Goal: Task Accomplishment & Management: Use online tool/utility

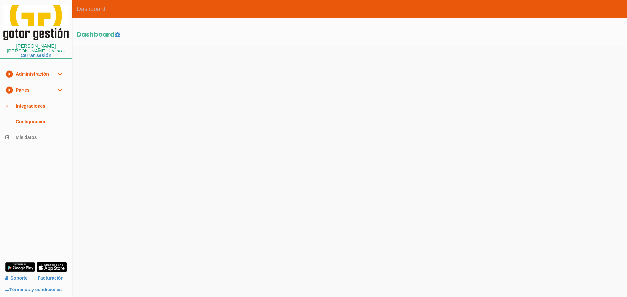
click at [32, 84] on link "play_circle_filled Partes expand_more" at bounding box center [36, 90] width 72 height 16
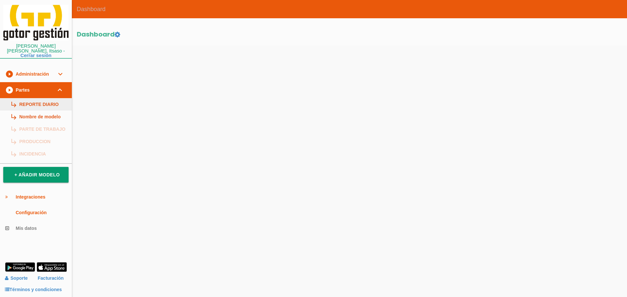
click at [29, 98] on link "subdirectory_arrow_right REPORTE DIARIO" at bounding box center [36, 104] width 72 height 12
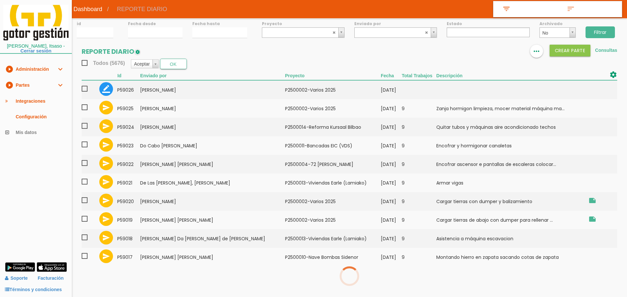
select select
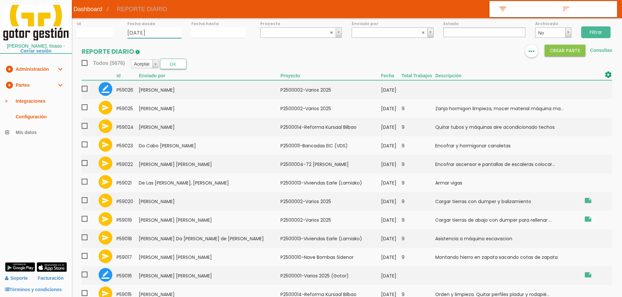
click at [140, 28] on input "03/09/2025" at bounding box center [154, 32] width 54 height 11
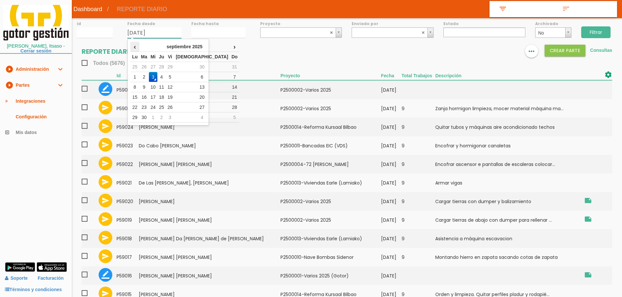
click at [136, 48] on th "‹" at bounding box center [134, 47] width 9 height 10
click at [166, 99] on td "21" at bounding box center [161, 97] width 8 height 10
type input "[DATE]"
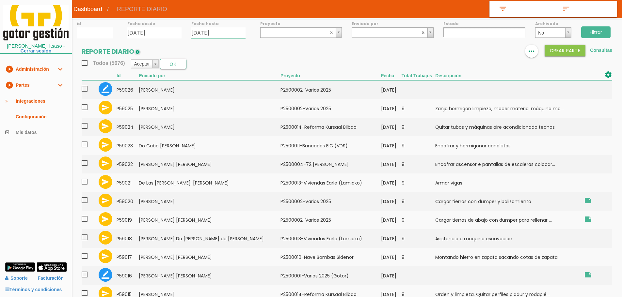
click at [206, 35] on input "03/09/2025" at bounding box center [218, 32] width 54 height 11
click at [238, 69] on td "29" at bounding box center [234, 67] width 8 height 10
type input "[DATE]"
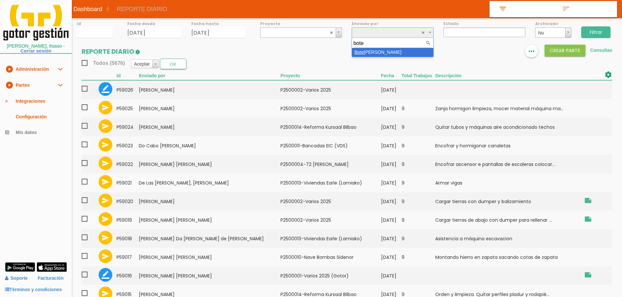
type input "bote"
select select "28"
click at [586, 31] on input "Filtrar" at bounding box center [595, 32] width 29 height 12
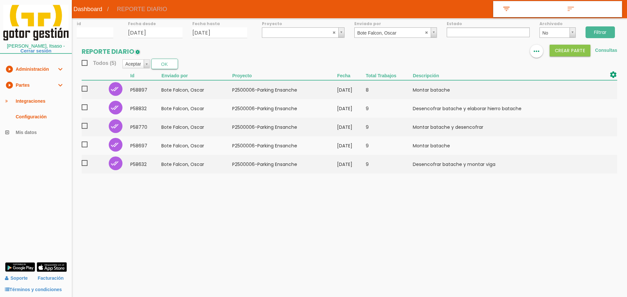
select select
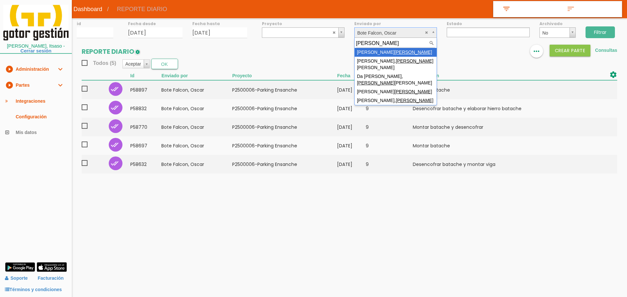
type input "[PERSON_NAME]"
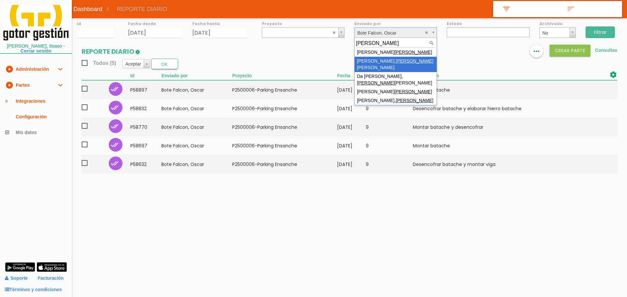
select select "44"
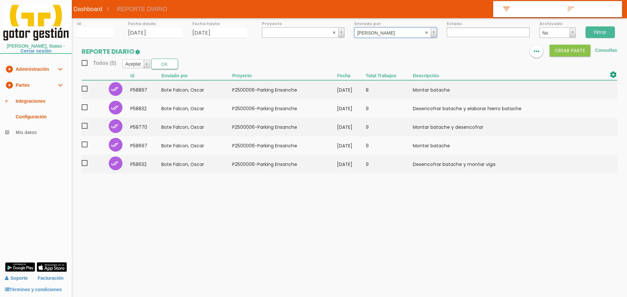
click at [596, 31] on input "Filtrar" at bounding box center [599, 32] width 29 height 12
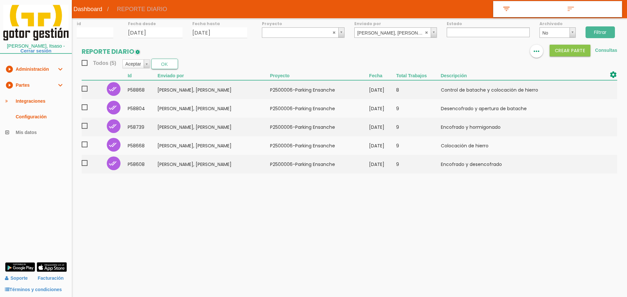
select select
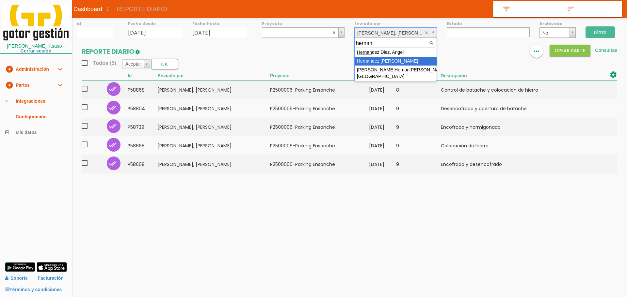
type input "hernan"
select select "85"
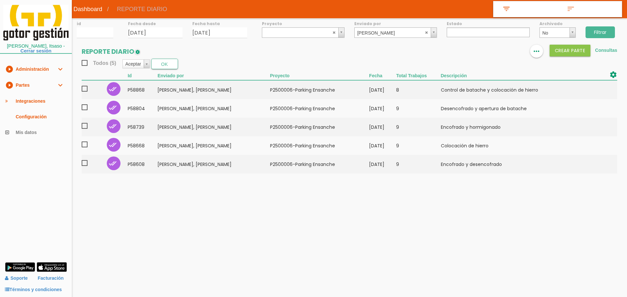
click at [602, 32] on input "Filtrar" at bounding box center [599, 32] width 29 height 12
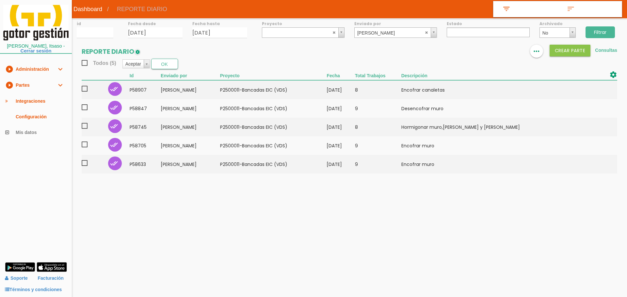
select select
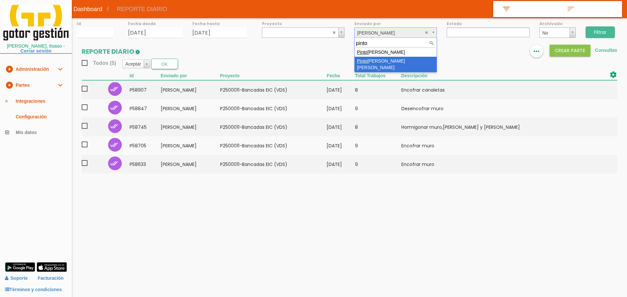
type input "pinto"
select select "55"
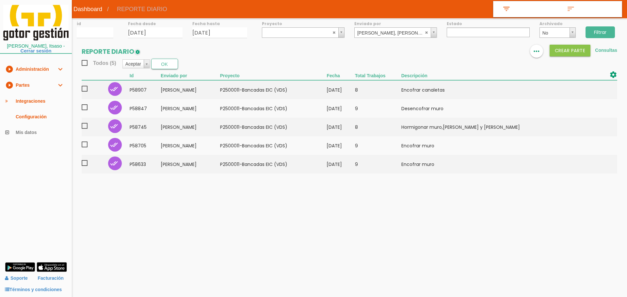
click at [595, 28] on input "Filtrar" at bounding box center [599, 32] width 29 height 12
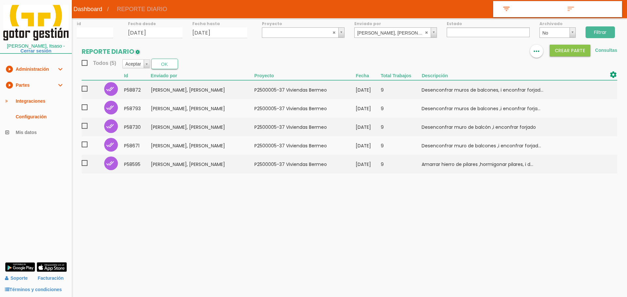
select select
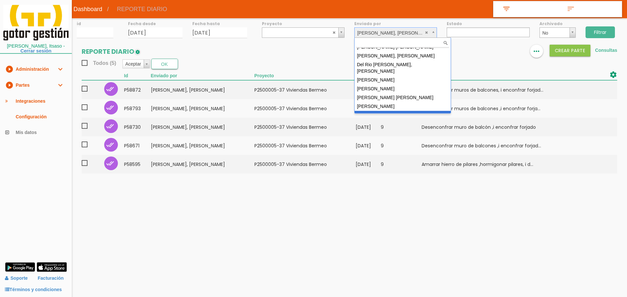
scroll to position [388, 0]
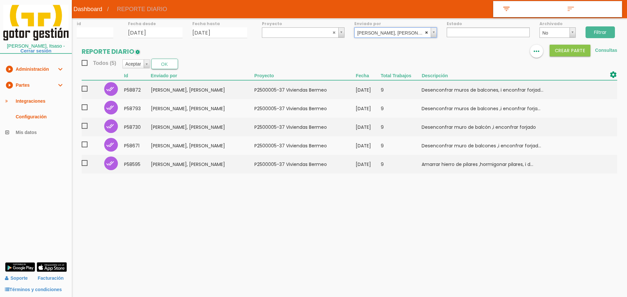
select select
click at [427, 32] on abbr at bounding box center [427, 32] width 4 height 4
click at [169, 30] on input "21/08/2025" at bounding box center [155, 32] width 55 height 11
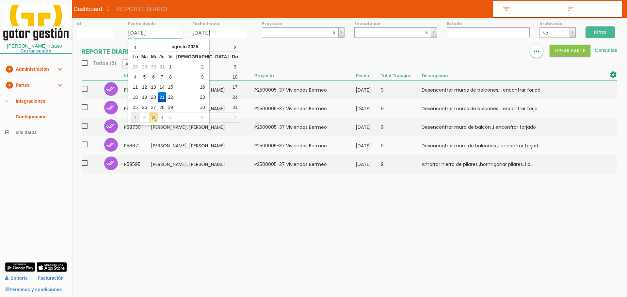
click at [138, 120] on td "1" at bounding box center [135, 118] width 9 height 10
type input "[DATE]"
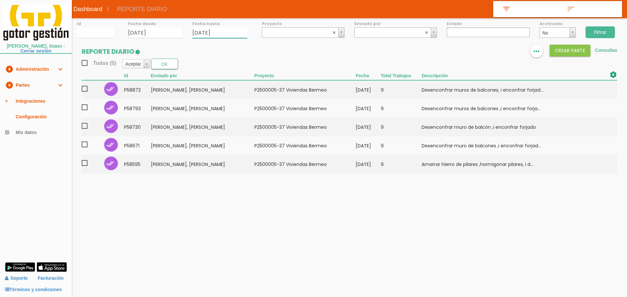
click at [234, 36] on input "29/08/2025" at bounding box center [219, 32] width 55 height 11
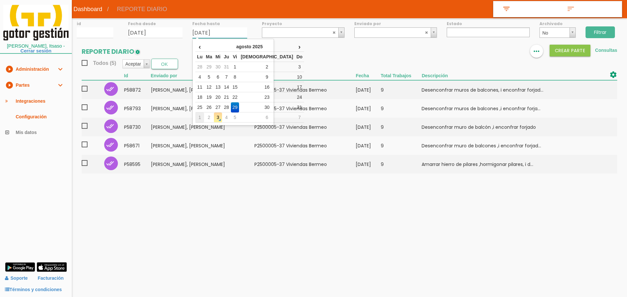
click at [198, 116] on td "1" at bounding box center [199, 118] width 9 height 10
type input "[DATE]"
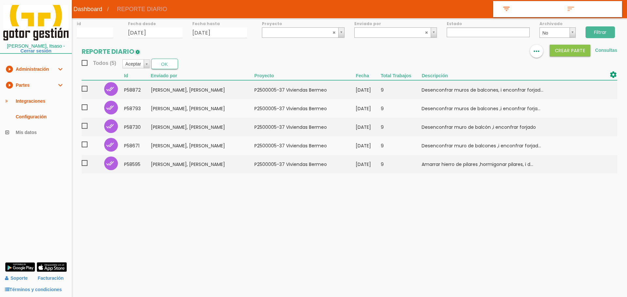
click at [595, 35] on input "Filtrar" at bounding box center [599, 32] width 29 height 12
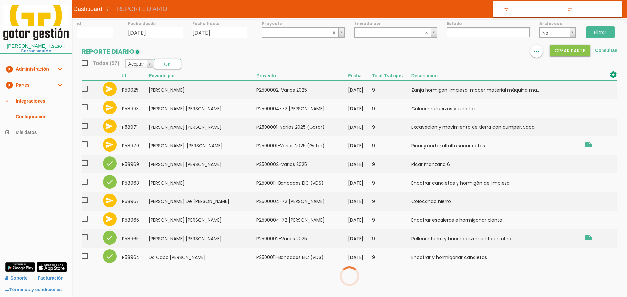
select select
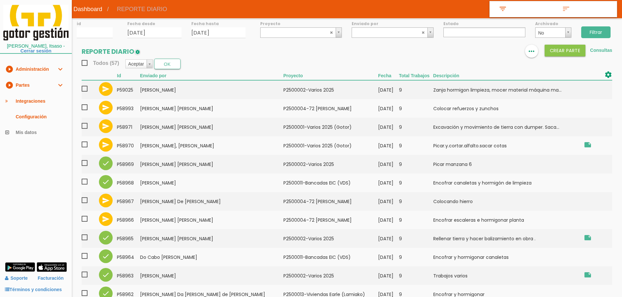
click at [604, 29] on input "Filtrar" at bounding box center [595, 32] width 29 height 12
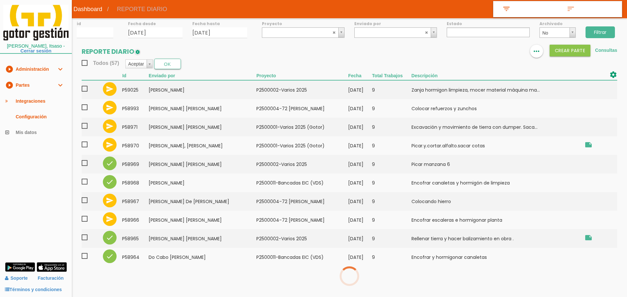
select select
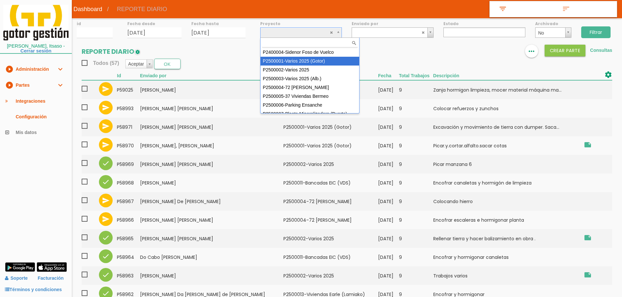
select select "83"
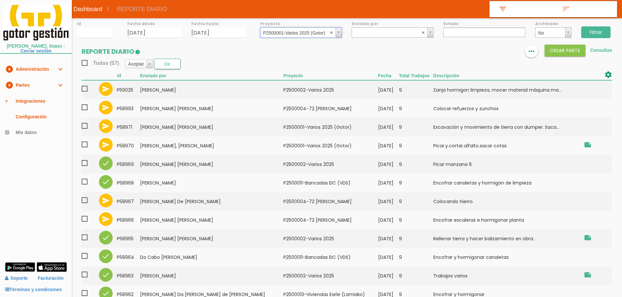
click at [601, 30] on input "Filtrar" at bounding box center [595, 32] width 29 height 12
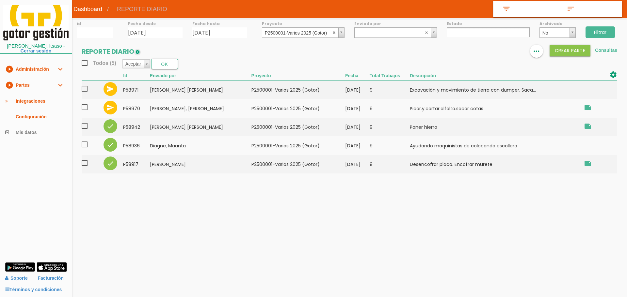
select select
click at [335, 33] on abbr at bounding box center [334, 32] width 4 height 4
click at [599, 30] on input "Filtrar" at bounding box center [599, 32] width 29 height 12
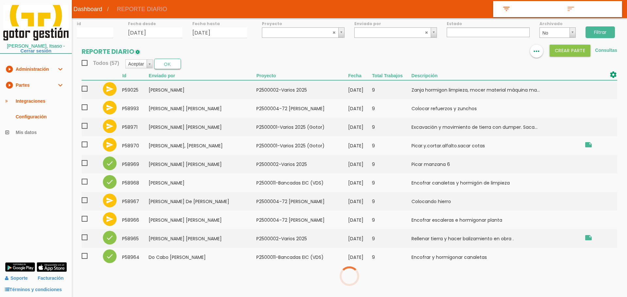
select select
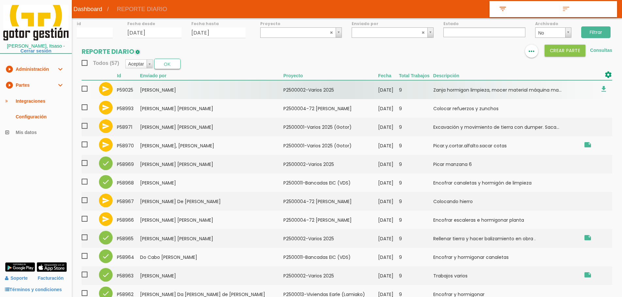
click at [193, 91] on td "[PERSON_NAME]" at bounding box center [211, 89] width 143 height 19
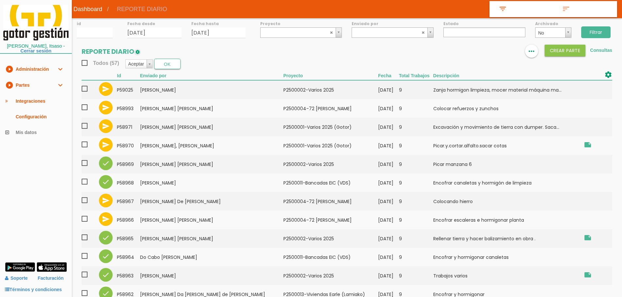
click at [604, 32] on input "Filtrar" at bounding box center [595, 32] width 29 height 12
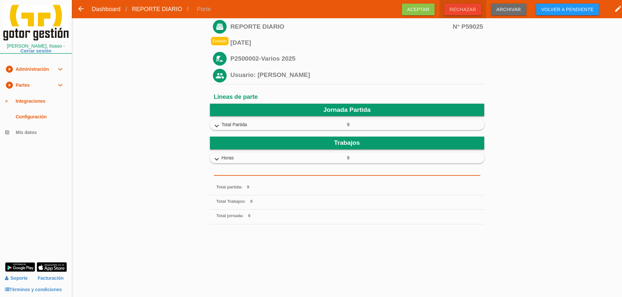
click at [462, 8] on span "Rechazar" at bounding box center [462, 10] width 37 height 12
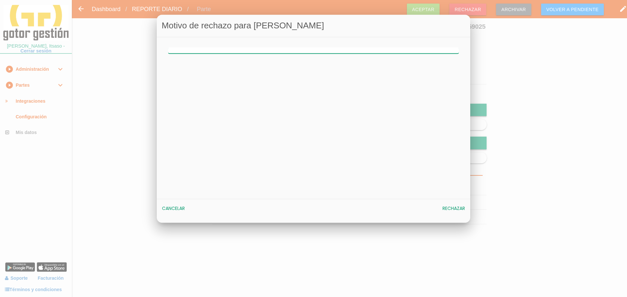
click at [279, 51] on input "text" at bounding box center [313, 50] width 291 height 6
type input "OBRA MAL"
click at [456, 209] on span "Rechazar" at bounding box center [453, 209] width 23 height 7
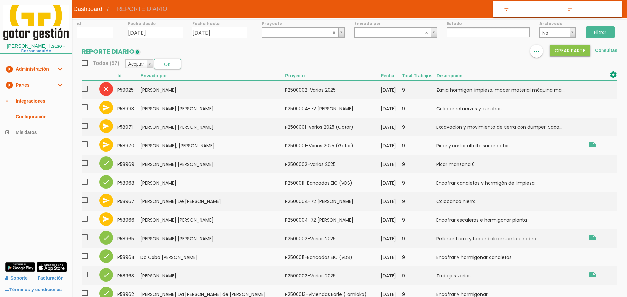
select select
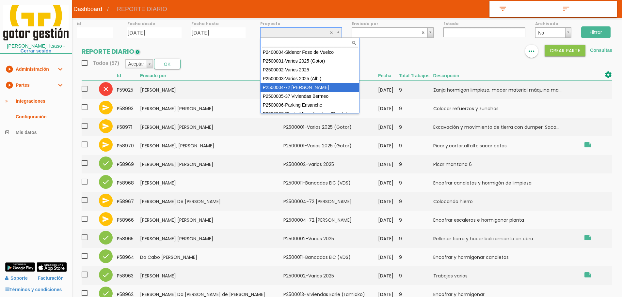
select select "86"
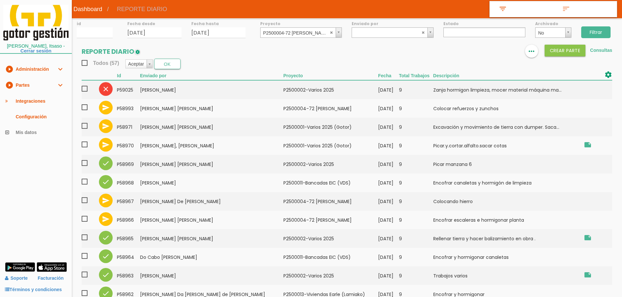
click at [593, 30] on input "Filtrar" at bounding box center [595, 32] width 29 height 12
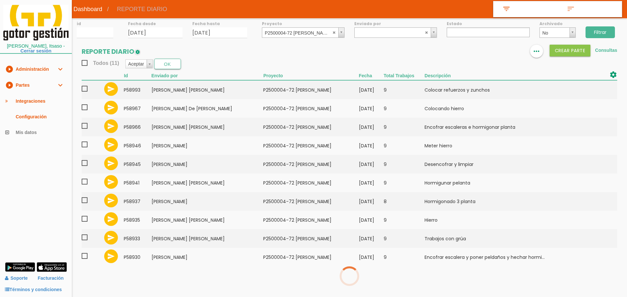
select select
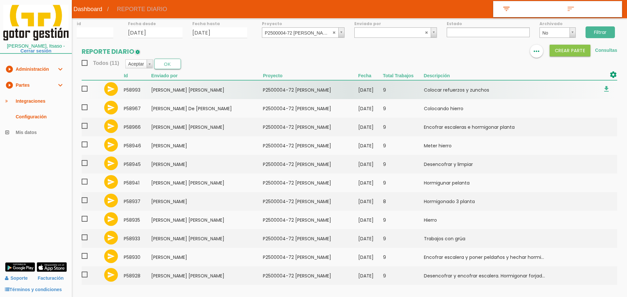
click at [86, 87] on span at bounding box center [87, 89] width 11 height 8
click at [0, 0] on input "checkbox" at bounding box center [0, 0] width 0 height 0
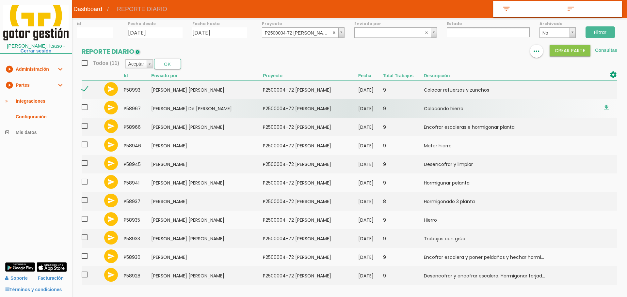
click at [85, 110] on span at bounding box center [87, 107] width 11 height 8
click at [0, 0] on input "checkbox" at bounding box center [0, 0] width 0 height 0
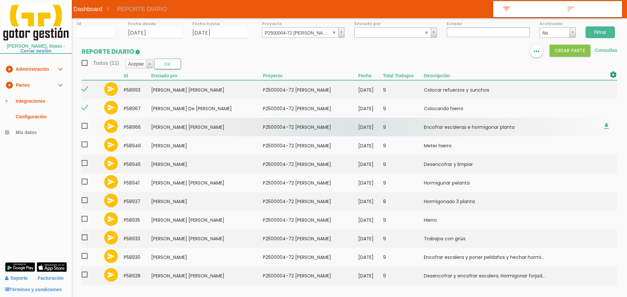
click at [86, 124] on span at bounding box center [87, 126] width 11 height 8
click at [0, 0] on input "checkbox" at bounding box center [0, 0] width 0 height 0
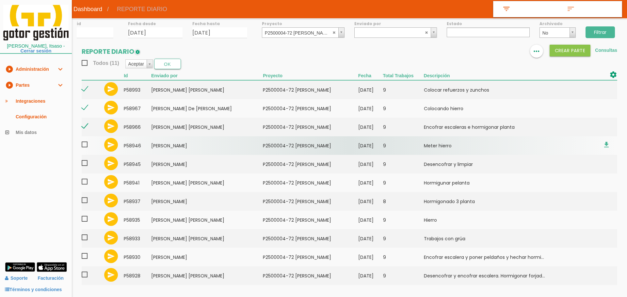
click at [86, 150] on label at bounding box center [87, 146] width 11 height 10
click at [0, 0] on input "checkbox" at bounding box center [0, 0] width 0 height 0
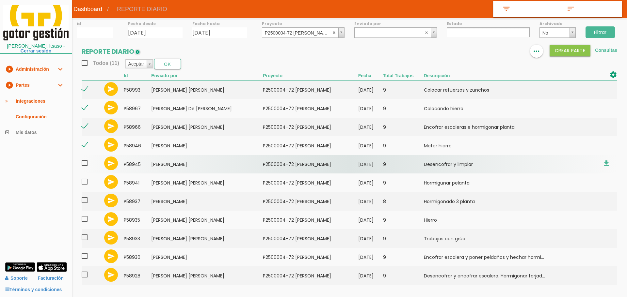
click at [84, 165] on span at bounding box center [87, 163] width 11 height 8
click at [0, 0] on input "checkbox" at bounding box center [0, 0] width 0 height 0
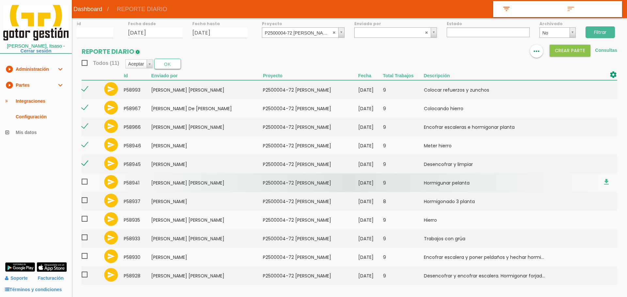
click at [85, 183] on span at bounding box center [87, 182] width 11 height 8
click at [0, 0] on input "checkbox" at bounding box center [0, 0] width 0 height 0
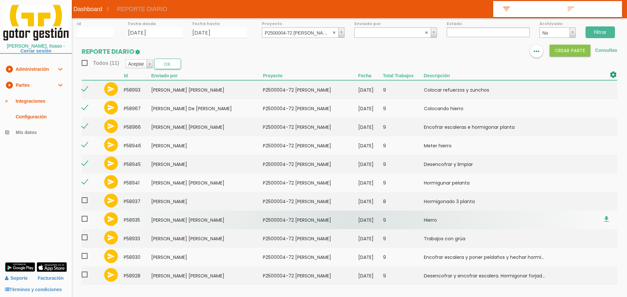
drag, startPoint x: 84, startPoint y: 202, endPoint x: 86, endPoint y: 213, distance: 10.9
click at [84, 202] on span at bounding box center [87, 201] width 11 height 8
click at [0, 0] on input "checkbox" at bounding box center [0, 0] width 0 height 0
click at [85, 221] on span at bounding box center [87, 219] width 11 height 8
click at [0, 0] on input "checkbox" at bounding box center [0, 0] width 0 height 0
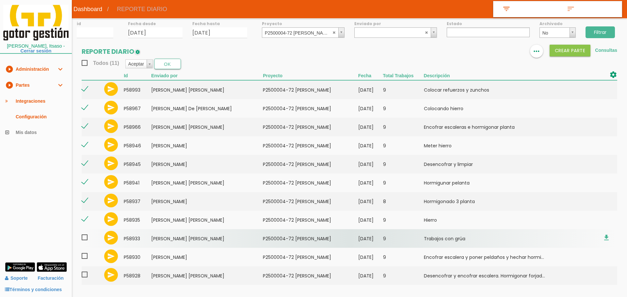
click at [85, 239] on span at bounding box center [87, 238] width 11 height 8
click at [0, 0] on input "checkbox" at bounding box center [0, 0] width 0 height 0
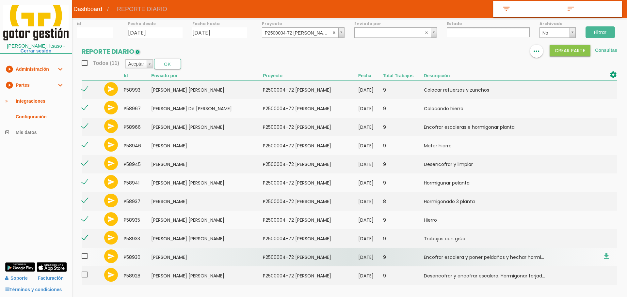
drag, startPoint x: 86, startPoint y: 258, endPoint x: 86, endPoint y: 266, distance: 8.2
click at [86, 258] on span at bounding box center [87, 256] width 11 height 8
click at [0, 0] on input "checkbox" at bounding box center [0, 0] width 0 height 0
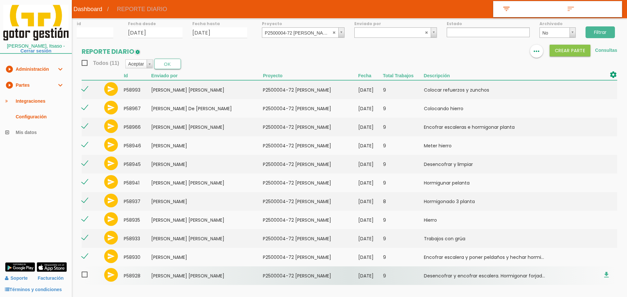
click at [86, 274] on span at bounding box center [87, 275] width 11 height 8
click at [0, 0] on input "checkbox" at bounding box center [0, 0] width 0 height 0
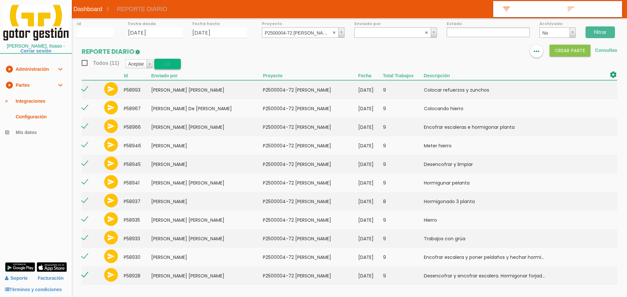
click at [170, 65] on button "OK" at bounding box center [167, 64] width 27 height 10
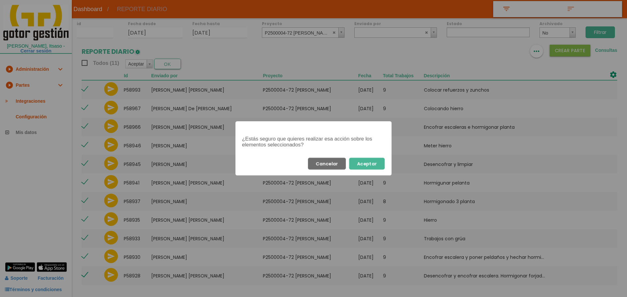
click at [371, 163] on button "Aceptar" at bounding box center [367, 164] width 36 height 12
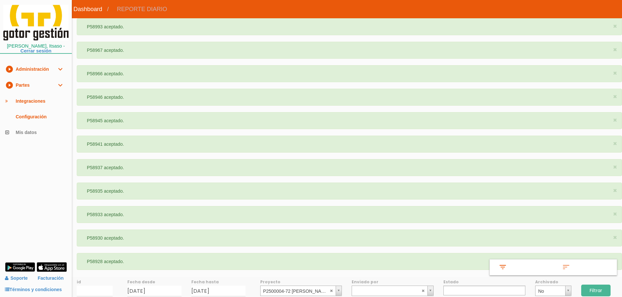
select select
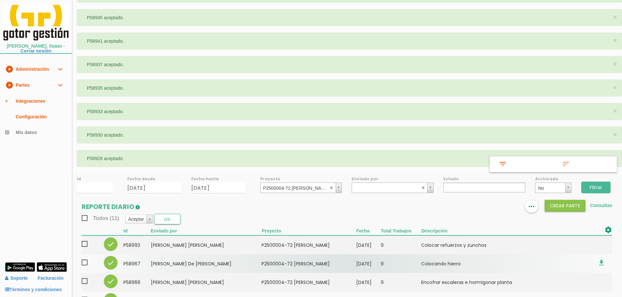
scroll to position [196, 0]
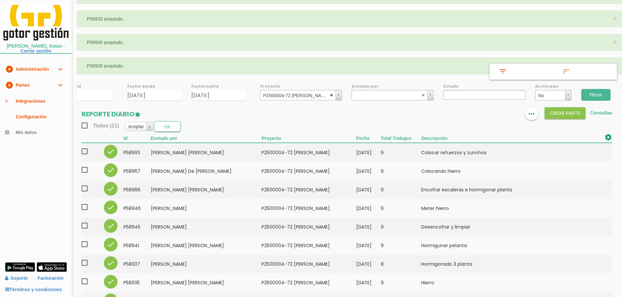
select select
drag, startPoint x: 330, startPoint y: 95, endPoint x: 346, endPoint y: 93, distance: 16.8
click at [330, 95] on abbr at bounding box center [332, 95] width 4 height 4
click at [592, 93] on input "Filtrar" at bounding box center [595, 95] width 29 height 12
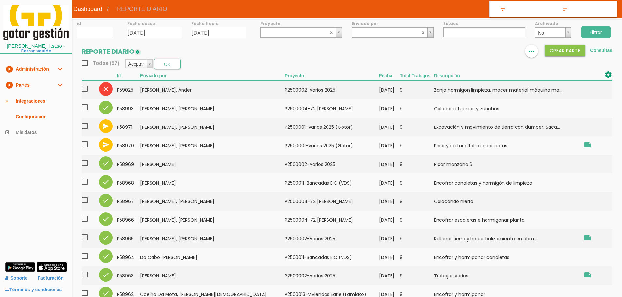
click at [473, 30] on ul at bounding box center [484, 32] width 82 height 10
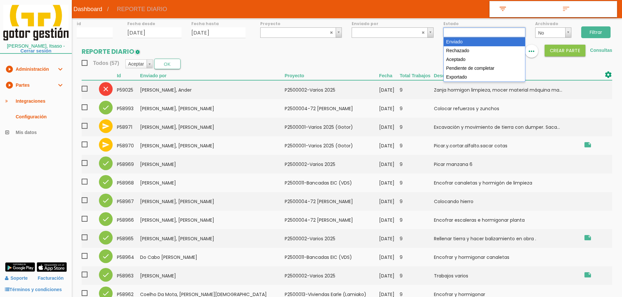
select select "1"
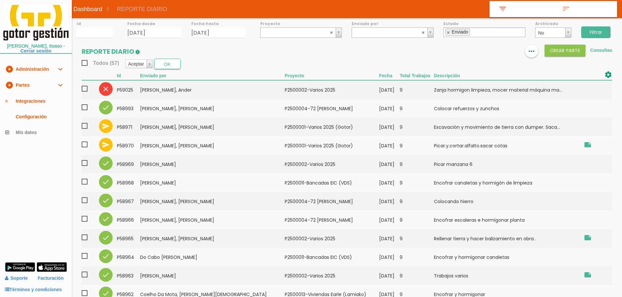
click at [605, 29] on input "Filtrar" at bounding box center [595, 32] width 29 height 12
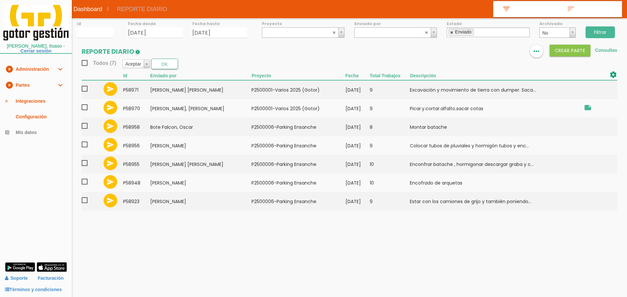
click at [451, 34] on link at bounding box center [452, 32] width 4 height 4
select select
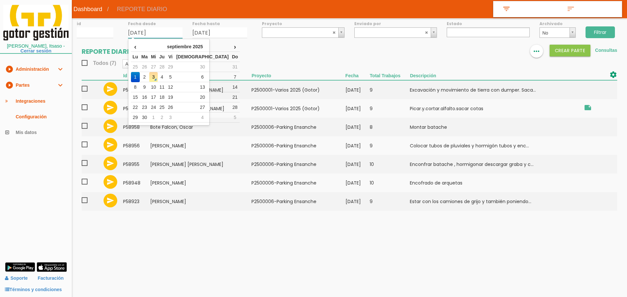
click at [167, 32] on input "01/09/2025" at bounding box center [155, 32] width 55 height 11
click at [149, 77] on td "2" at bounding box center [144, 77] width 9 height 10
type input "[DATE]"
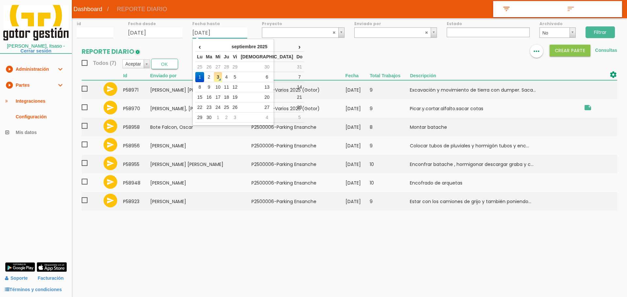
click at [229, 29] on input "01/09/2025" at bounding box center [219, 32] width 55 height 11
click at [211, 77] on td "2" at bounding box center [208, 77] width 9 height 10
type input "[DATE]"
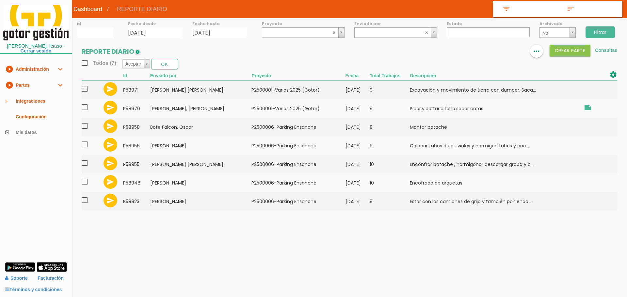
click at [601, 34] on input "Filtrar" at bounding box center [599, 32] width 29 height 12
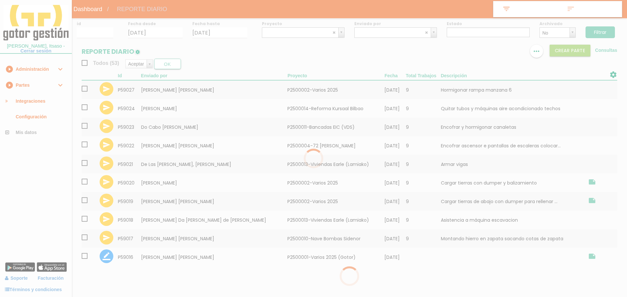
select select
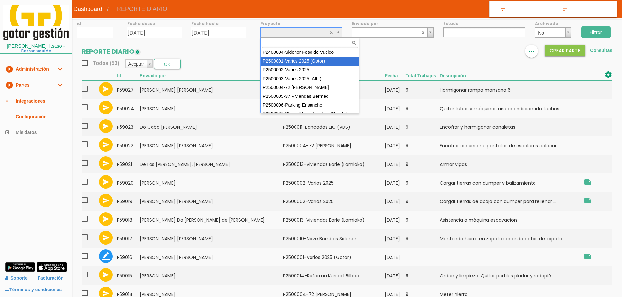
select select "83"
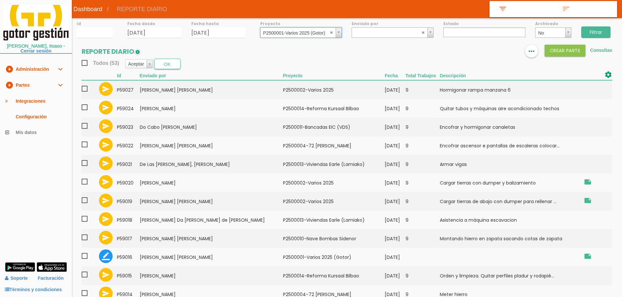
click at [600, 32] on input "Filtrar" at bounding box center [595, 32] width 29 height 12
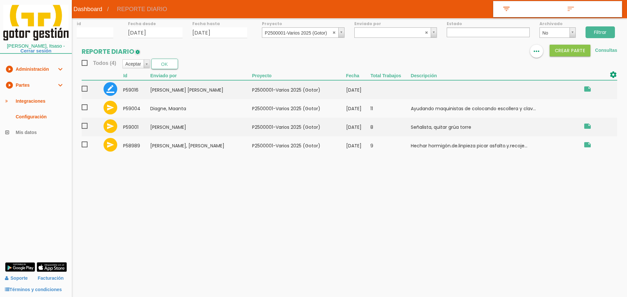
select select
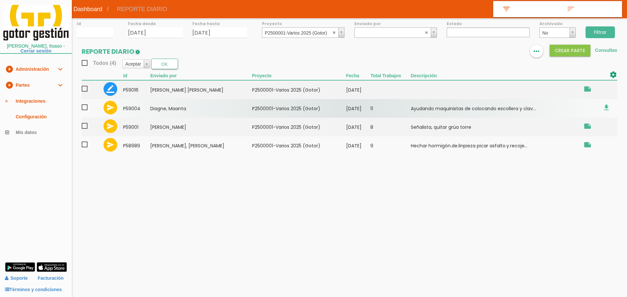
click at [83, 105] on span at bounding box center [87, 107] width 11 height 8
click at [0, 0] on input "checkbox" at bounding box center [0, 0] width 0 height 0
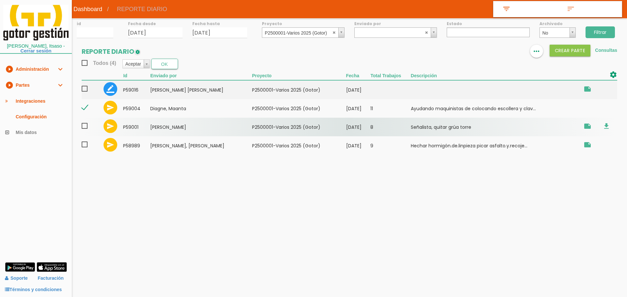
click at [85, 127] on span at bounding box center [87, 126] width 11 height 8
click at [0, 0] on input "checkbox" at bounding box center [0, 0] width 0 height 0
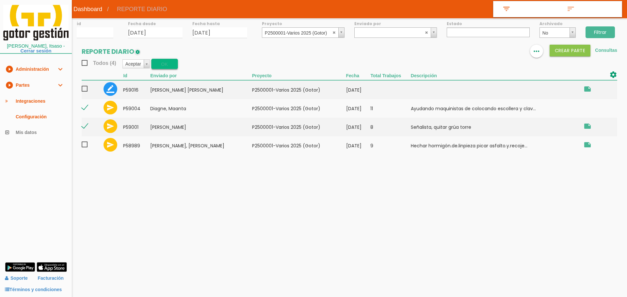
click at [168, 64] on button "OK" at bounding box center [164, 64] width 27 height 10
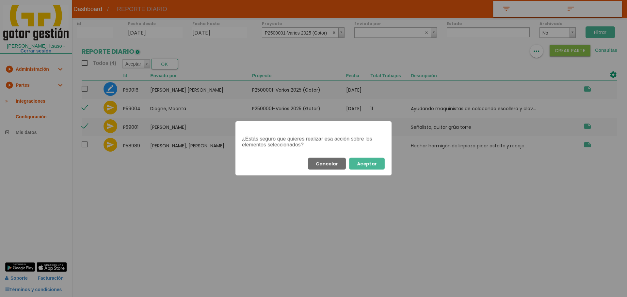
click at [364, 164] on button "Aceptar" at bounding box center [367, 164] width 36 height 12
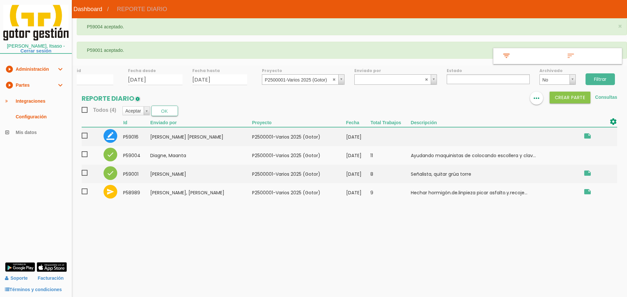
select select
click at [335, 79] on abbr at bounding box center [334, 79] width 4 height 4
click at [604, 78] on input "Filtrar" at bounding box center [599, 79] width 29 height 12
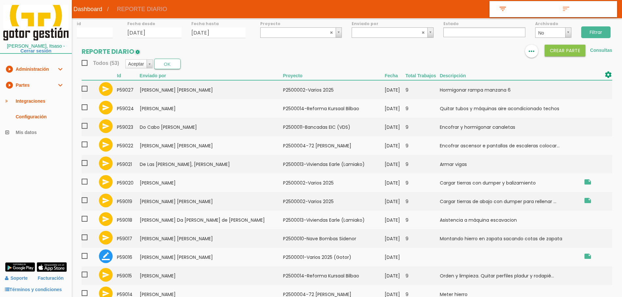
select select
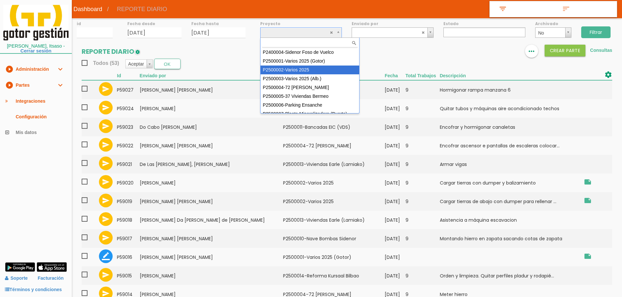
select select "84"
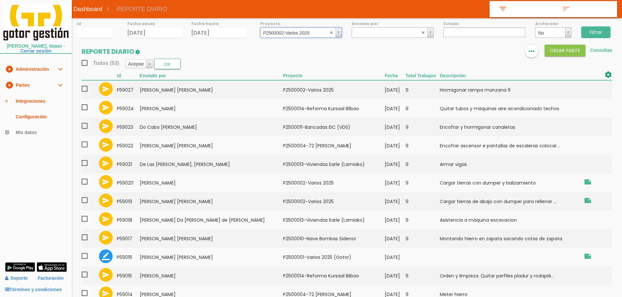
click at [589, 29] on input "Filtrar" at bounding box center [595, 32] width 29 height 12
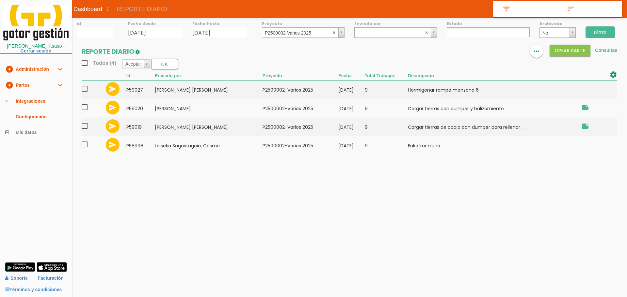
select select
click at [333, 33] on abbr at bounding box center [334, 32] width 4 height 4
click at [607, 32] on input "Filtrar" at bounding box center [599, 32] width 29 height 12
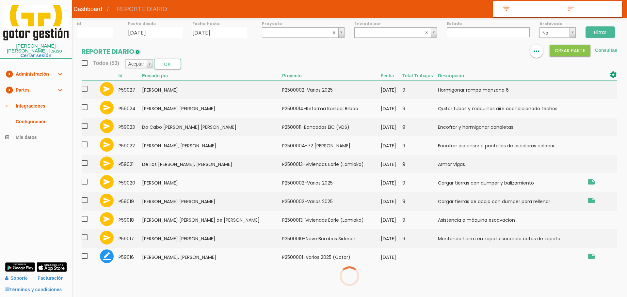
select select
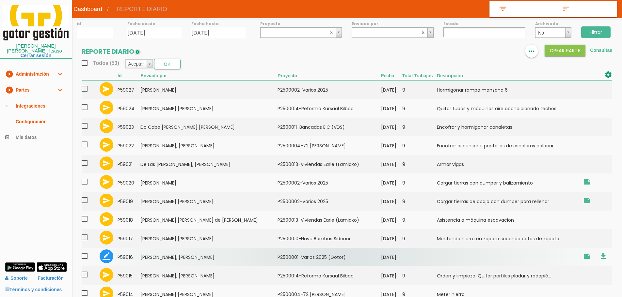
click at [178, 261] on td "[PERSON_NAME], [PERSON_NAME]" at bounding box center [208, 257] width 137 height 19
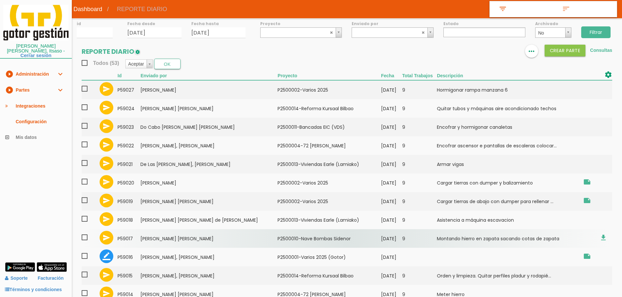
click at [204, 242] on td "[PERSON_NAME] [PERSON_NAME]" at bounding box center [208, 239] width 137 height 19
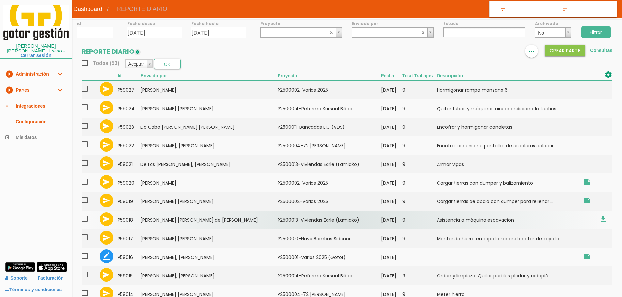
click at [166, 222] on td "Coelho Da Mota, [PERSON_NAME][DEMOGRAPHIC_DATA]" at bounding box center [208, 220] width 137 height 19
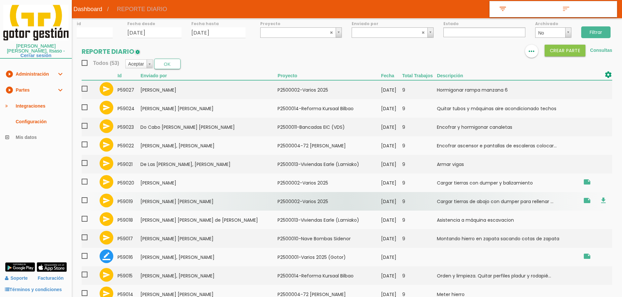
click at [168, 196] on td "De Sousa Pinheiro, Sergio Jose" at bounding box center [208, 201] width 137 height 19
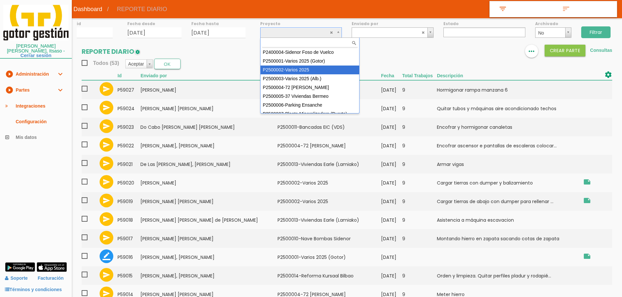
select select "84"
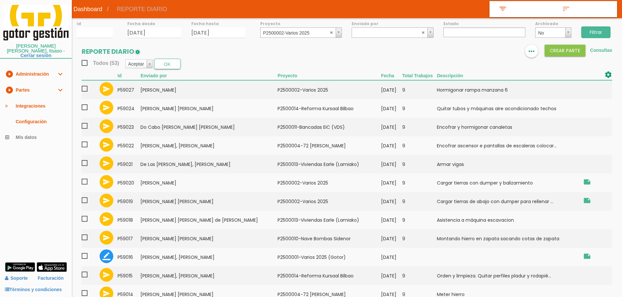
click at [599, 30] on input "Filtrar" at bounding box center [595, 32] width 29 height 12
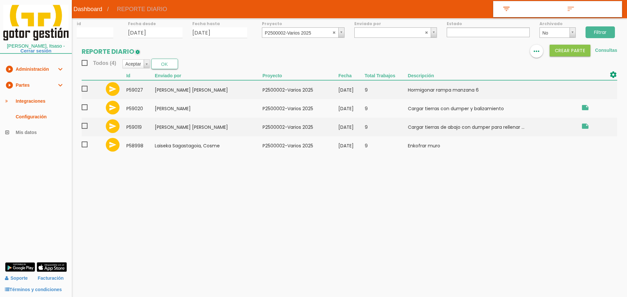
select select
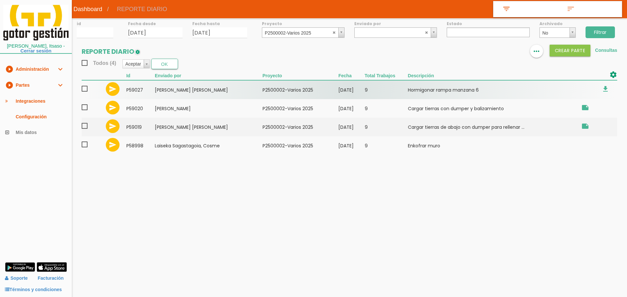
click at [86, 90] on span at bounding box center [87, 89] width 11 height 8
click at [0, 0] on input "checkbox" at bounding box center [0, 0] width 0 height 0
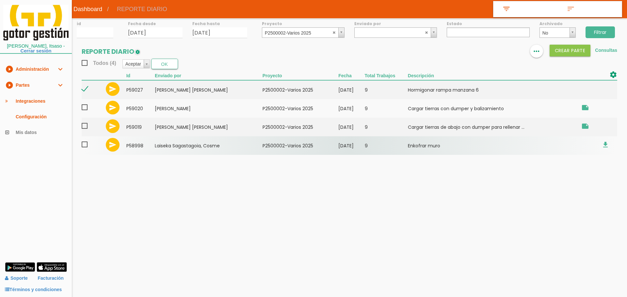
click at [82, 145] on span at bounding box center [87, 145] width 11 height 8
click at [0, 0] on input "checkbox" at bounding box center [0, 0] width 0 height 0
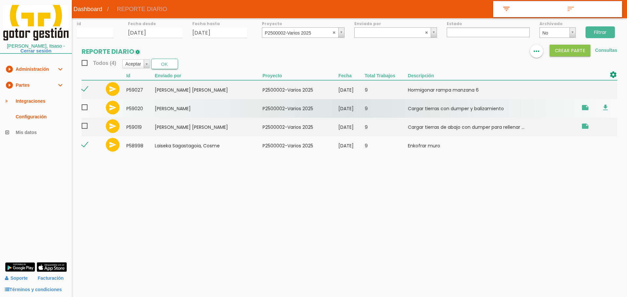
click at [87, 107] on span at bounding box center [87, 107] width 11 height 8
click at [0, 0] on input "checkbox" at bounding box center [0, 0] width 0 height 0
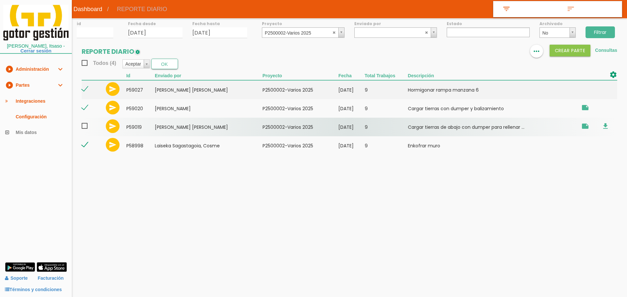
click at [85, 126] on span at bounding box center [87, 126] width 11 height 8
click at [0, 0] on input "checkbox" at bounding box center [0, 0] width 0 height 0
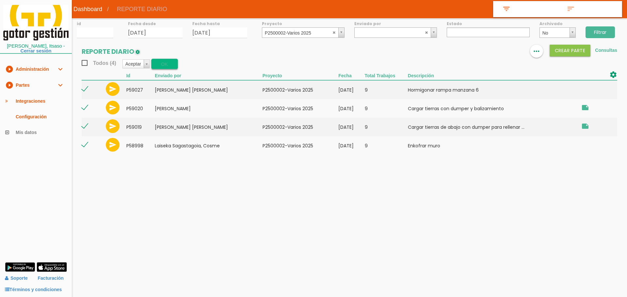
click at [159, 64] on button "OK" at bounding box center [164, 64] width 27 height 10
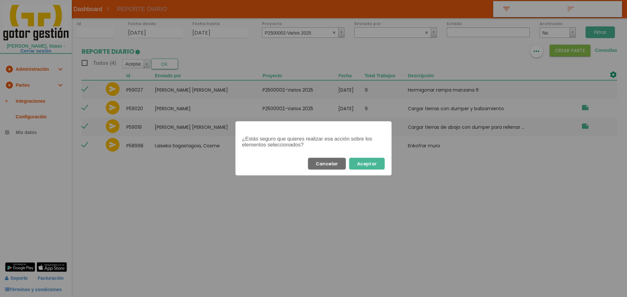
click at [377, 164] on button "Aceptar" at bounding box center [367, 164] width 36 height 12
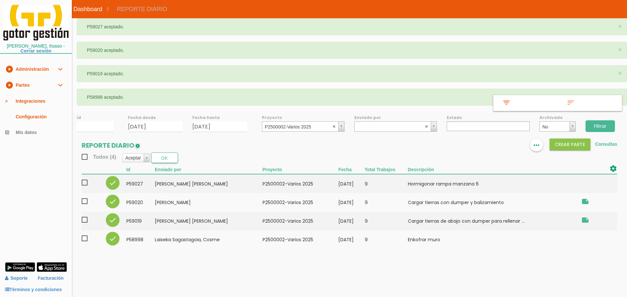
select select
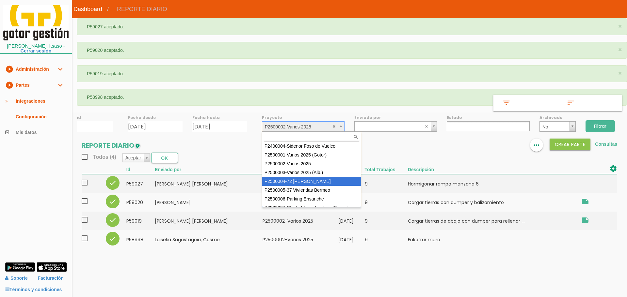
select select "86"
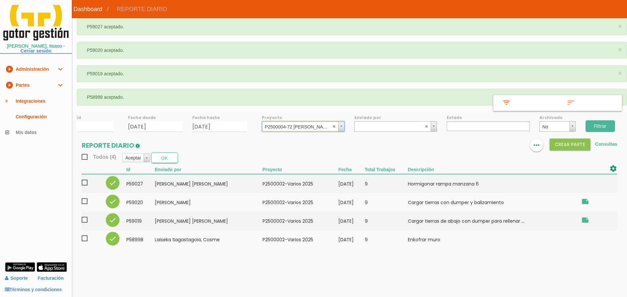
click at [601, 130] on input "Filtrar" at bounding box center [599, 126] width 29 height 12
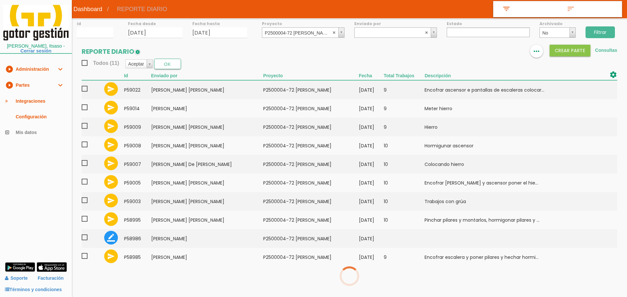
select select
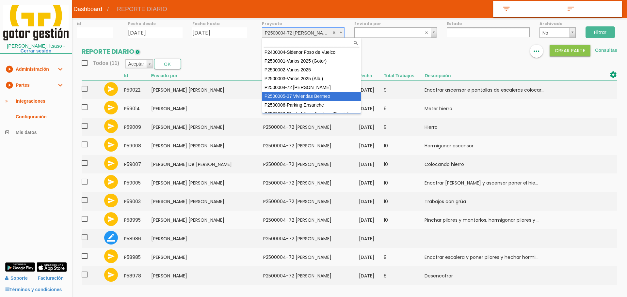
select select "87"
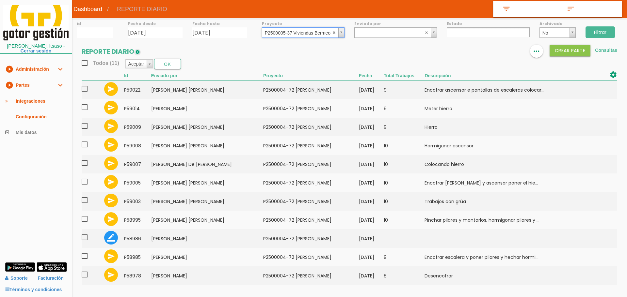
click at [602, 26] on input "Filtrar" at bounding box center [599, 32] width 29 height 12
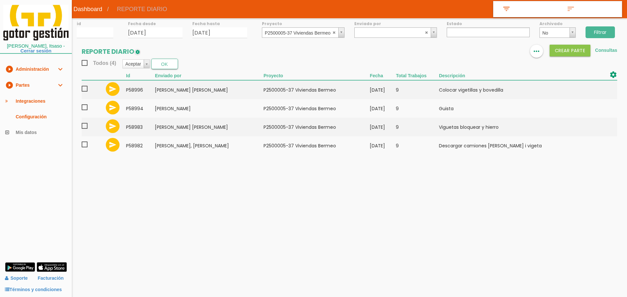
select select
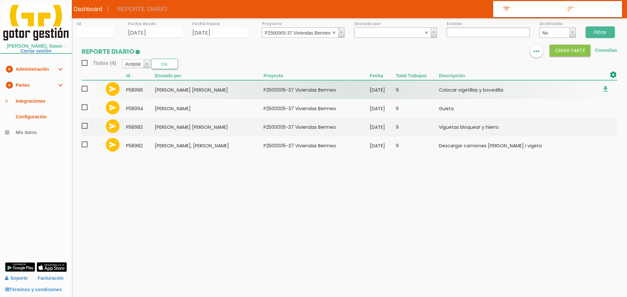
click at [83, 90] on span at bounding box center [87, 89] width 11 height 8
click at [0, 0] on input "checkbox" at bounding box center [0, 0] width 0 height 0
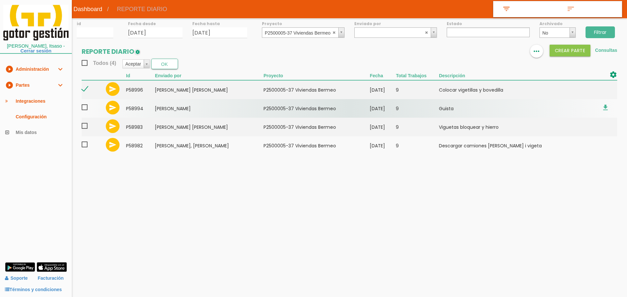
click at [84, 109] on span at bounding box center [87, 107] width 11 height 8
click at [0, 0] on input "checkbox" at bounding box center [0, 0] width 0 height 0
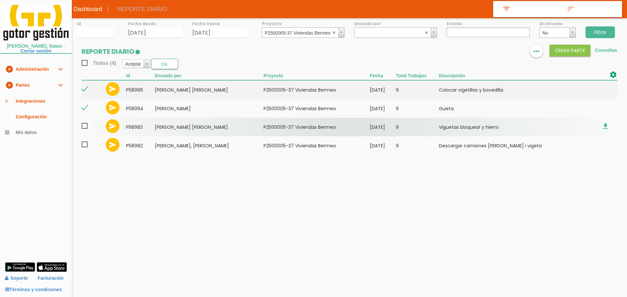
click at [85, 126] on span at bounding box center [87, 126] width 11 height 8
click at [0, 0] on input "checkbox" at bounding box center [0, 0] width 0 height 0
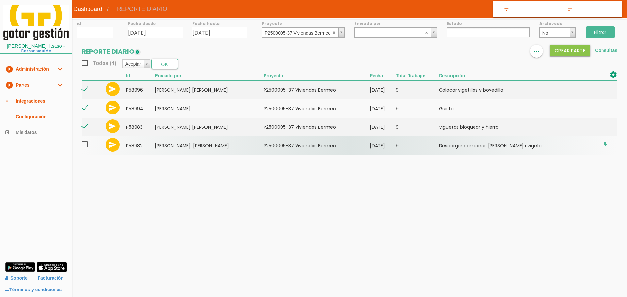
click at [86, 146] on span at bounding box center [87, 145] width 11 height 8
click at [0, 0] on input "checkbox" at bounding box center [0, 0] width 0 height 0
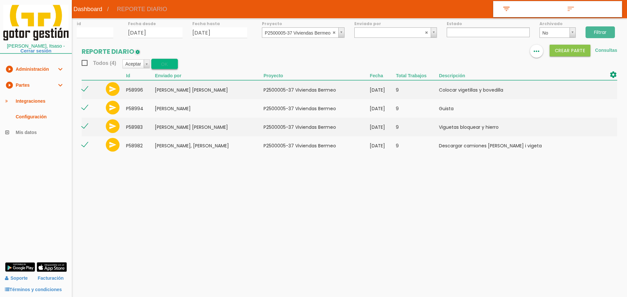
click at [164, 65] on button "OK" at bounding box center [164, 64] width 27 height 10
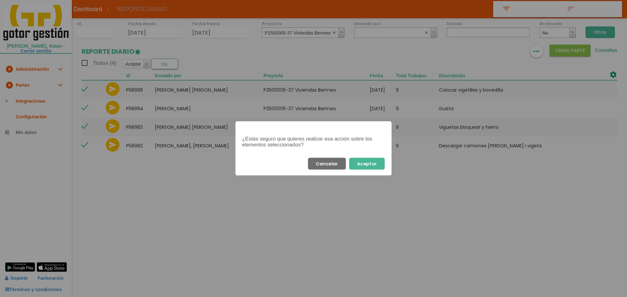
click at [366, 162] on button "Aceptar" at bounding box center [367, 164] width 36 height 12
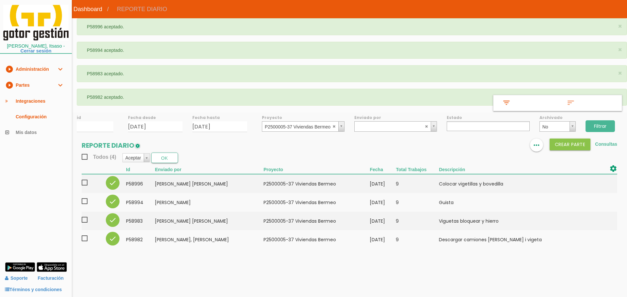
select select
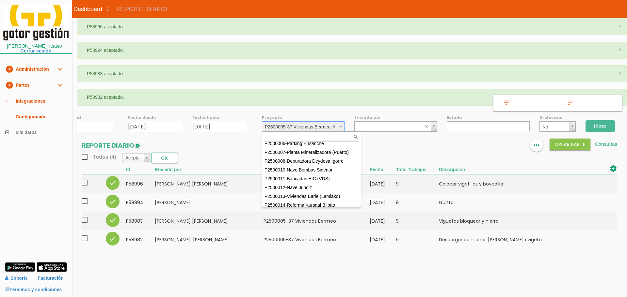
scroll to position [58, 0]
select select "96"
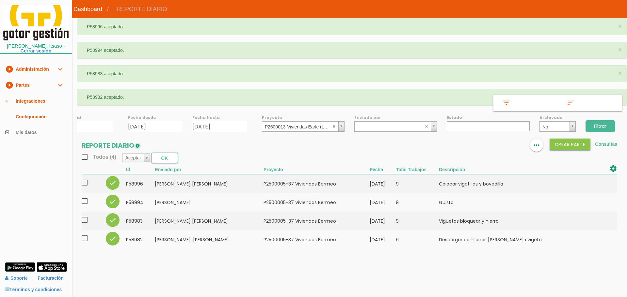
click at [604, 126] on input "Filtrar" at bounding box center [599, 126] width 29 height 12
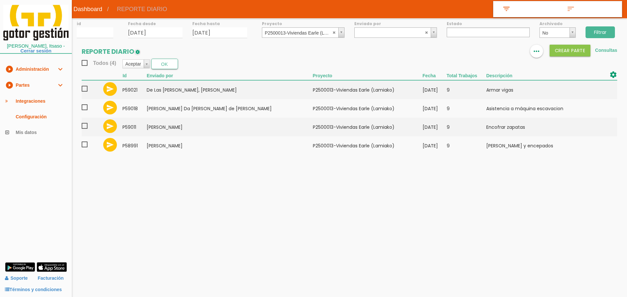
select select
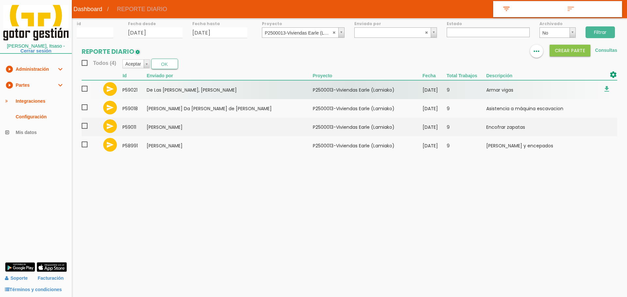
click at [86, 88] on span at bounding box center [87, 89] width 11 height 8
click at [0, 0] on input "checkbox" at bounding box center [0, 0] width 0 height 0
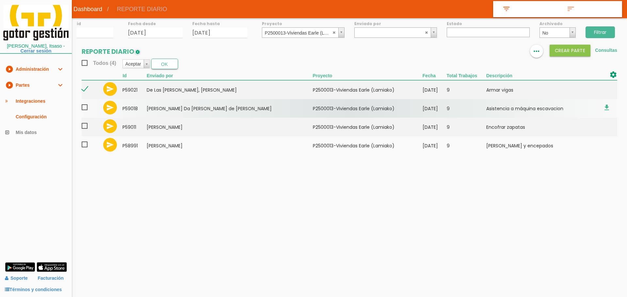
click at [85, 108] on span at bounding box center [87, 107] width 11 height 8
click at [0, 0] on input "checkbox" at bounding box center [0, 0] width 0 height 0
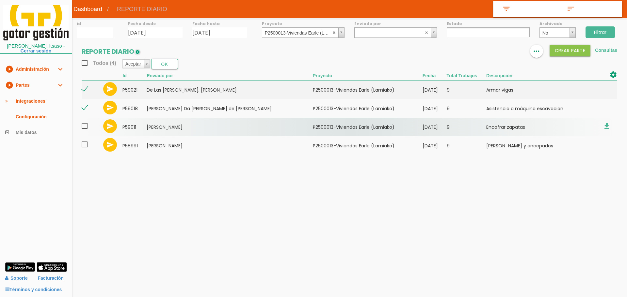
click at [86, 126] on span at bounding box center [87, 126] width 11 height 8
click at [0, 0] on input "checkbox" at bounding box center [0, 0] width 0 height 0
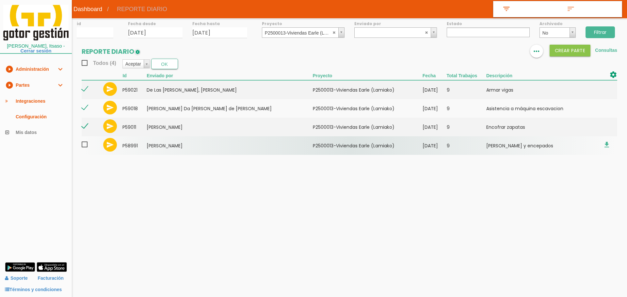
click at [85, 144] on span at bounding box center [87, 145] width 11 height 8
click at [0, 0] on input "checkbox" at bounding box center [0, 0] width 0 height 0
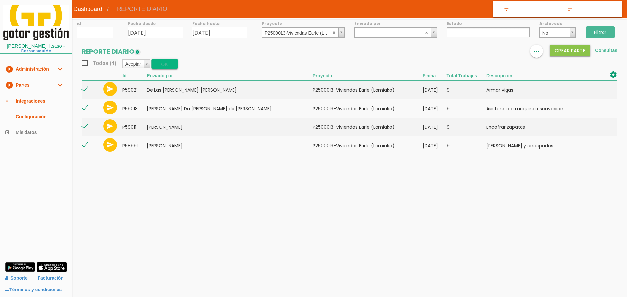
click at [167, 66] on button "OK" at bounding box center [164, 64] width 27 height 10
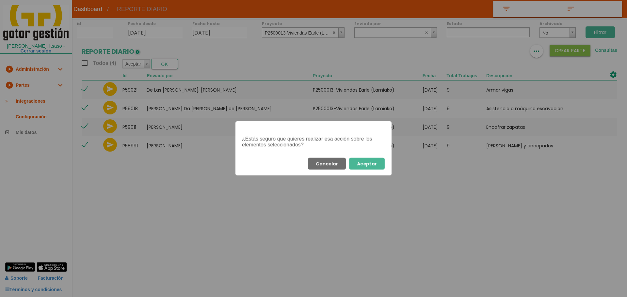
click at [370, 164] on button "Aceptar" at bounding box center [367, 164] width 36 height 12
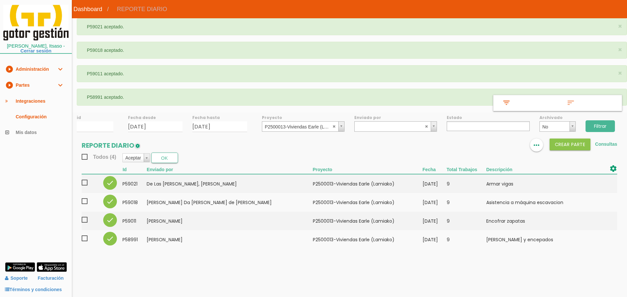
select select
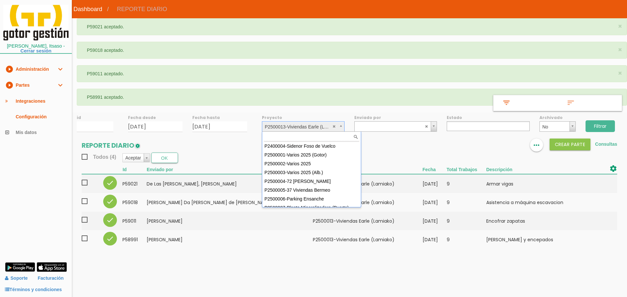
scroll to position [58, 0]
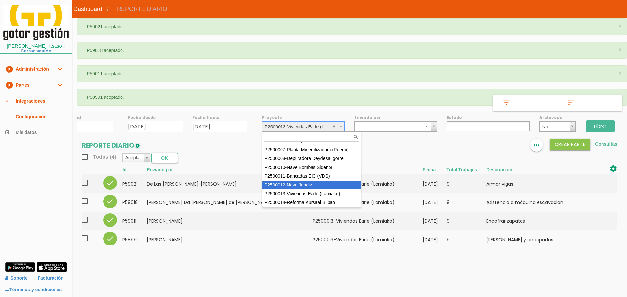
select select "95"
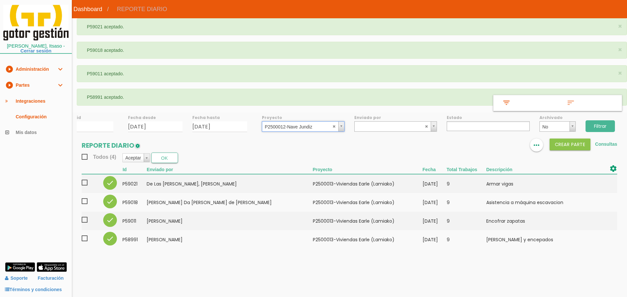
click at [616, 124] on div "Filtrar" at bounding box center [603, 125] width 46 height 26
click at [606, 123] on input "Filtrar" at bounding box center [599, 126] width 29 height 12
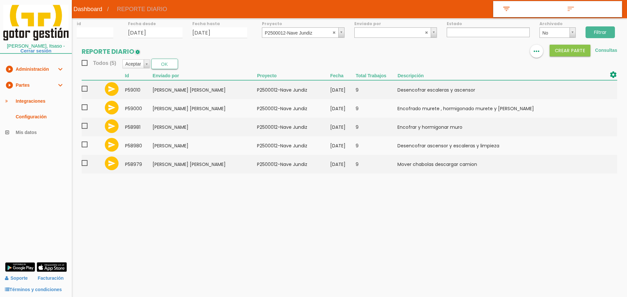
select select
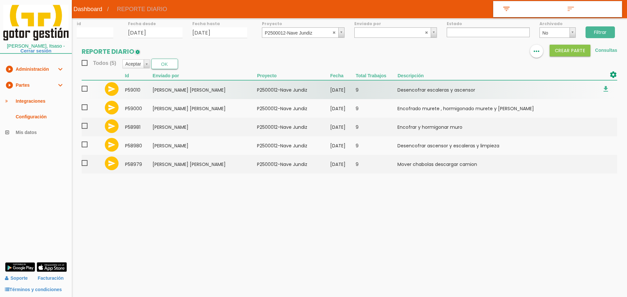
click at [85, 87] on span at bounding box center [87, 89] width 11 height 8
click at [0, 0] on input "checkbox" at bounding box center [0, 0] width 0 height 0
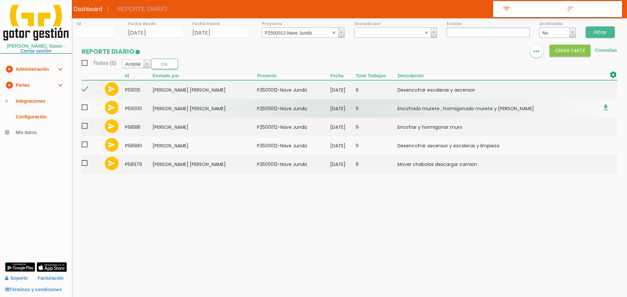
click at [85, 107] on span at bounding box center [87, 107] width 11 height 8
click at [0, 0] on input "checkbox" at bounding box center [0, 0] width 0 height 0
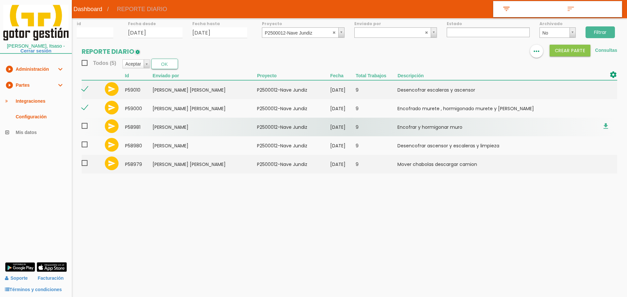
click at [85, 128] on span at bounding box center [87, 126] width 11 height 8
click at [0, 0] on input "checkbox" at bounding box center [0, 0] width 0 height 0
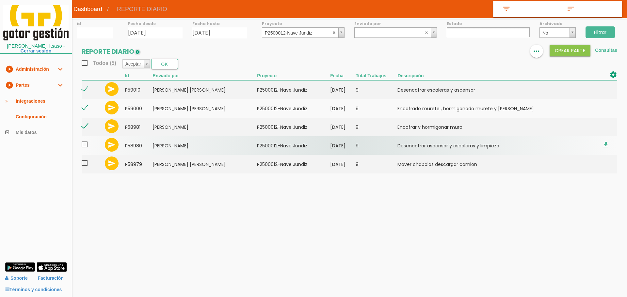
click at [85, 146] on span at bounding box center [87, 145] width 11 height 8
click at [0, 0] on input "checkbox" at bounding box center [0, 0] width 0 height 0
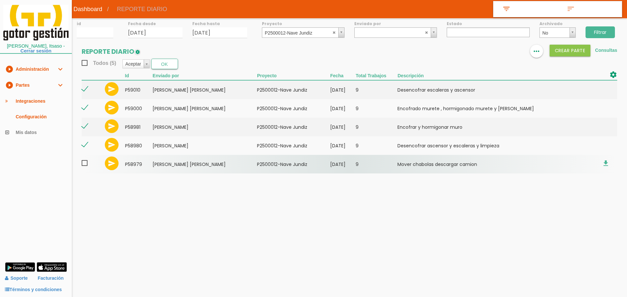
click at [85, 165] on span at bounding box center [87, 163] width 11 height 8
click at [0, 0] on input "checkbox" at bounding box center [0, 0] width 0 height 0
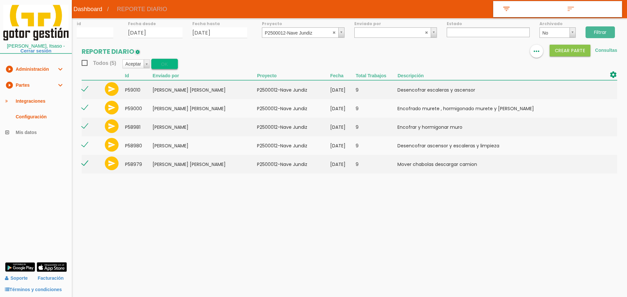
click at [159, 65] on button "OK" at bounding box center [164, 64] width 27 height 10
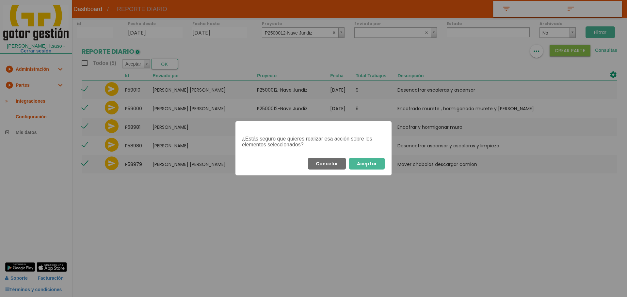
click at [381, 163] on button "Aceptar" at bounding box center [367, 164] width 36 height 12
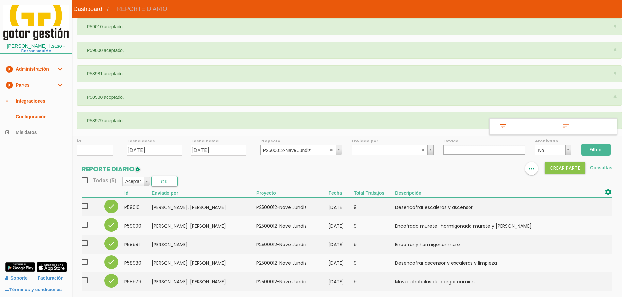
select select
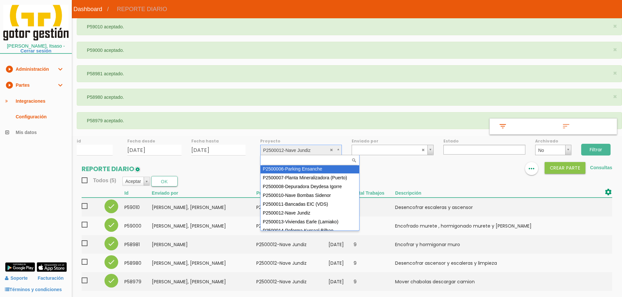
scroll to position [53, 0]
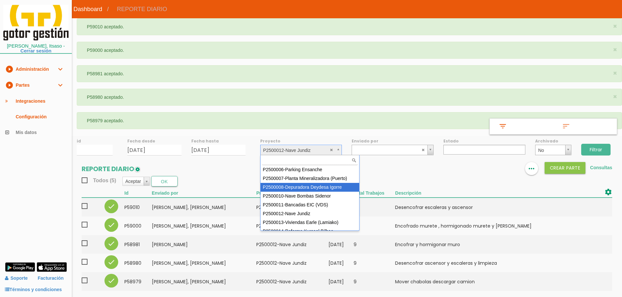
select select "90"
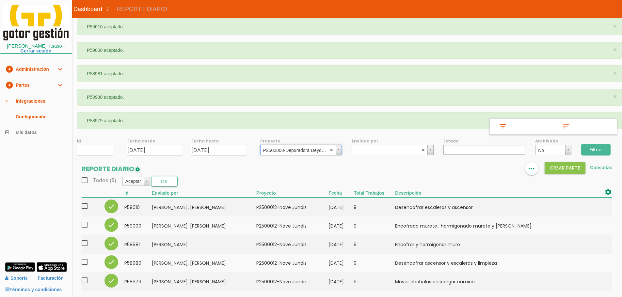
click at [597, 151] on input "Filtrar" at bounding box center [595, 150] width 29 height 12
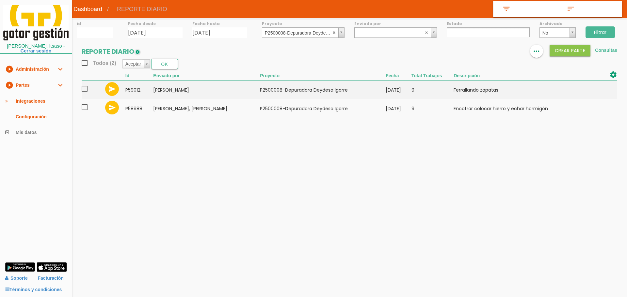
select select
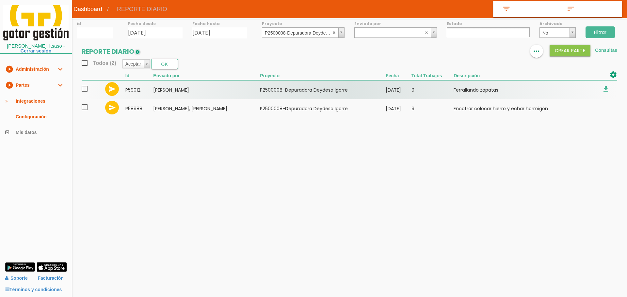
click at [85, 87] on span at bounding box center [87, 89] width 11 height 8
click at [0, 0] on input "checkbox" at bounding box center [0, 0] width 0 height 0
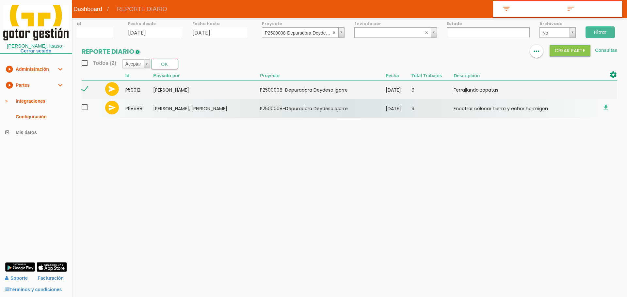
click at [82, 109] on span at bounding box center [87, 107] width 11 height 8
click at [0, 0] on input "checkbox" at bounding box center [0, 0] width 0 height 0
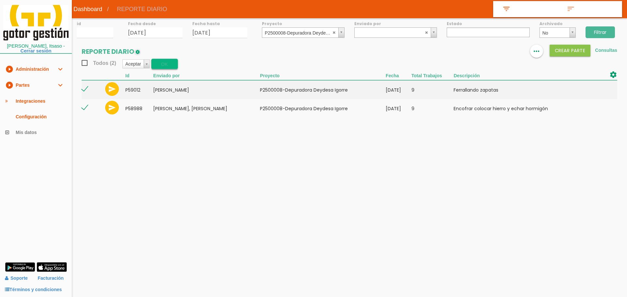
click at [160, 63] on button "OK" at bounding box center [164, 64] width 27 height 10
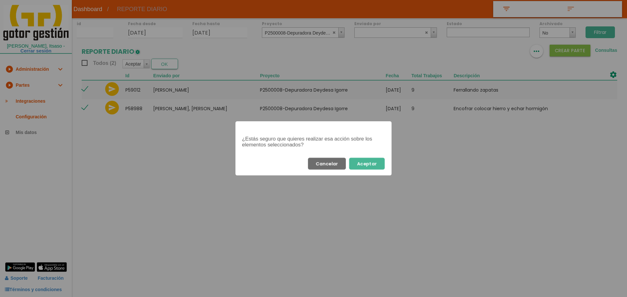
click at [381, 164] on button "Aceptar" at bounding box center [367, 164] width 36 height 12
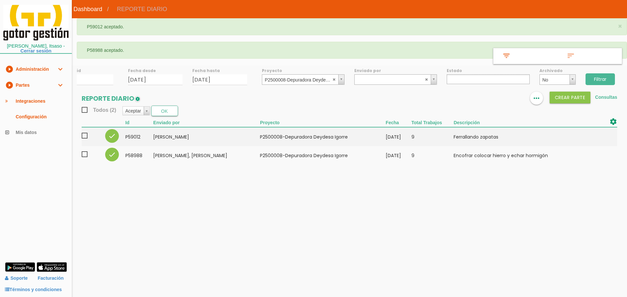
select select
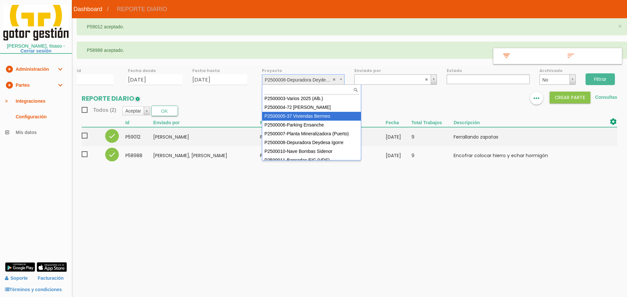
scroll to position [26, 0]
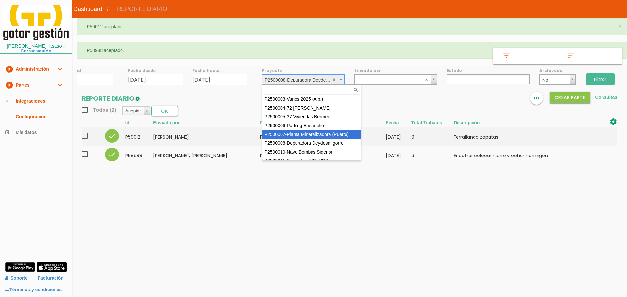
select select "89"
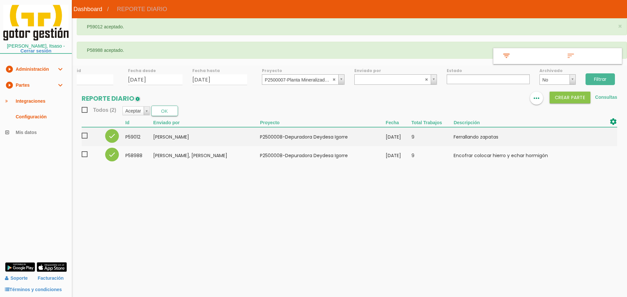
click at [605, 77] on input "Filtrar" at bounding box center [599, 79] width 29 height 12
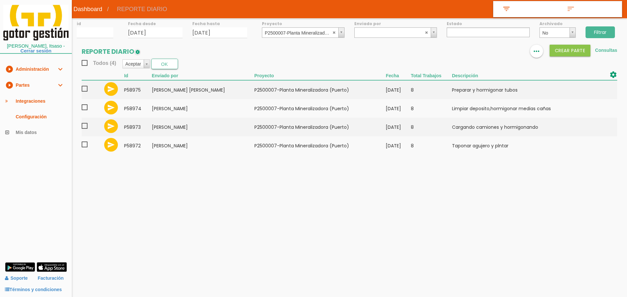
select select
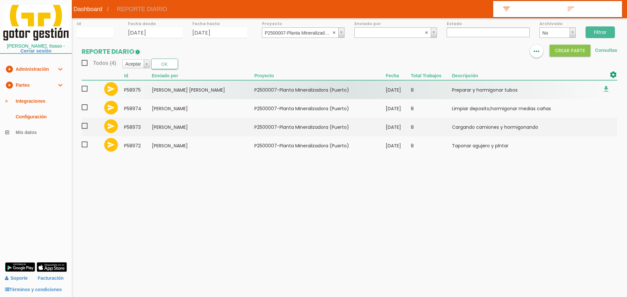
click at [87, 87] on span at bounding box center [87, 89] width 11 height 8
click at [0, 0] on input "checkbox" at bounding box center [0, 0] width 0 height 0
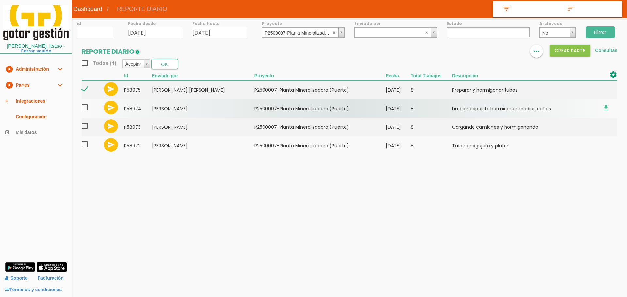
click at [83, 106] on span at bounding box center [87, 107] width 11 height 8
click at [0, 0] on input "checkbox" at bounding box center [0, 0] width 0 height 0
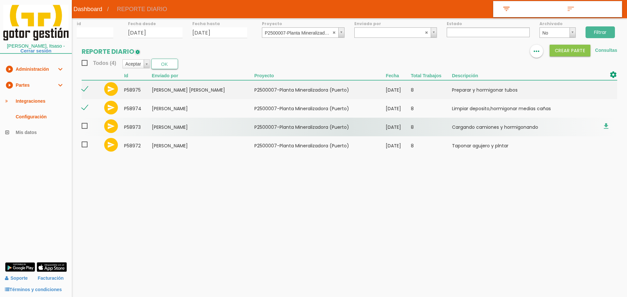
click at [85, 126] on span at bounding box center [87, 126] width 11 height 8
click at [0, 0] on input "checkbox" at bounding box center [0, 0] width 0 height 0
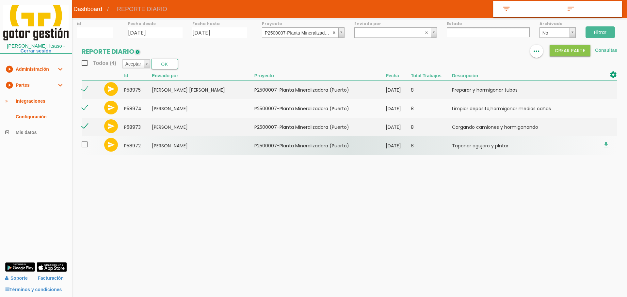
click at [83, 148] on span at bounding box center [87, 145] width 11 height 8
click at [0, 0] on input "checkbox" at bounding box center [0, 0] width 0 height 0
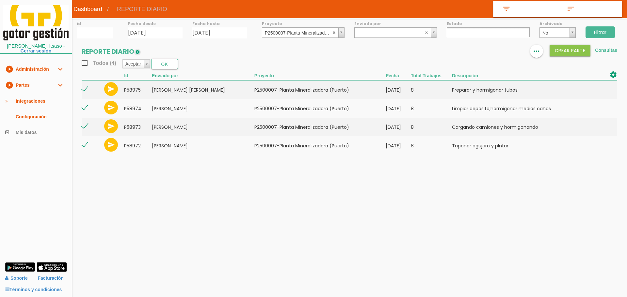
click at [168, 55] on section "REPORTE DIARIO format_list_bulleted view_column more_horiz Crear PARTE Consulta…" at bounding box center [349, 103] width 555 height 117
click at [167, 62] on button "OK" at bounding box center [164, 64] width 27 height 10
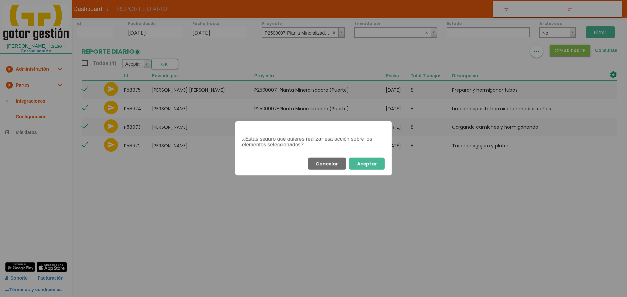
click at [376, 162] on button "Aceptar" at bounding box center [367, 164] width 36 height 12
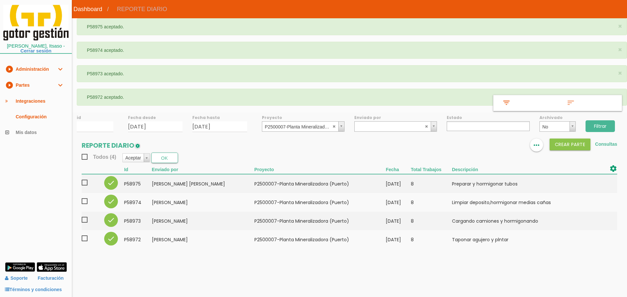
select select
click at [283, 133] on div "id Fecha desde 02/09/2025 Fecha hasta 02/09/2025 Proyecto ﻿P2500007-Planta Mine…" at bounding box center [349, 183] width 555 height 143
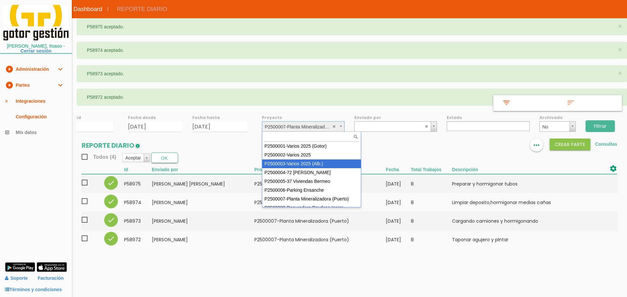
scroll to position [41, 0]
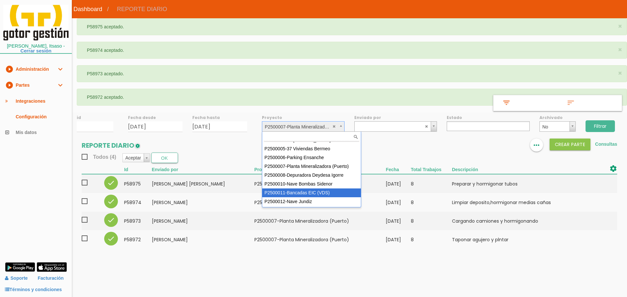
select select "93"
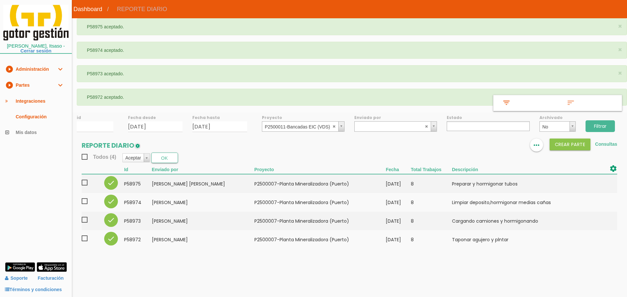
click at [608, 129] on input "Filtrar" at bounding box center [599, 126] width 29 height 12
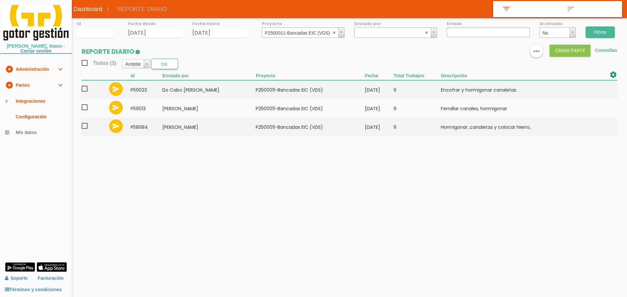
select select
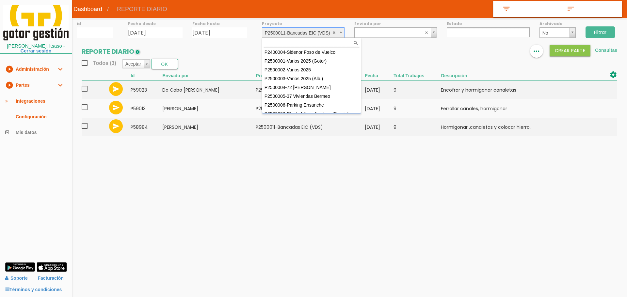
scroll to position [44, 0]
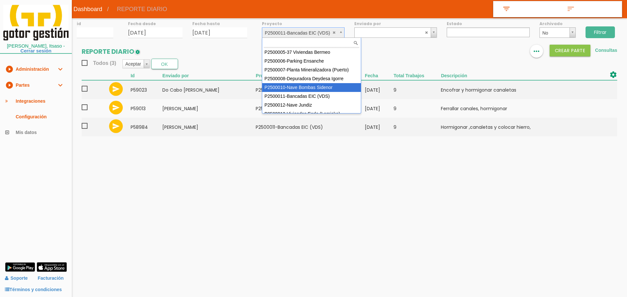
select select "92"
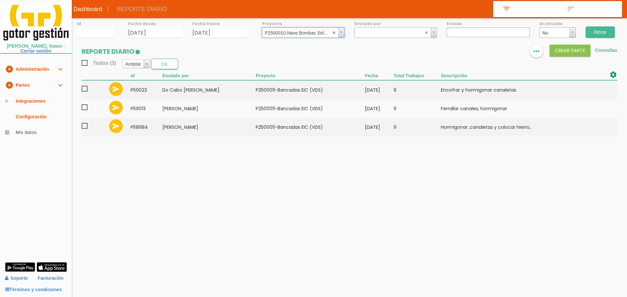
click at [604, 33] on input "Filtrar" at bounding box center [599, 32] width 29 height 12
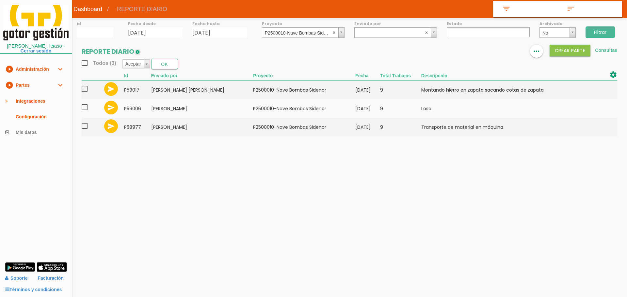
select select
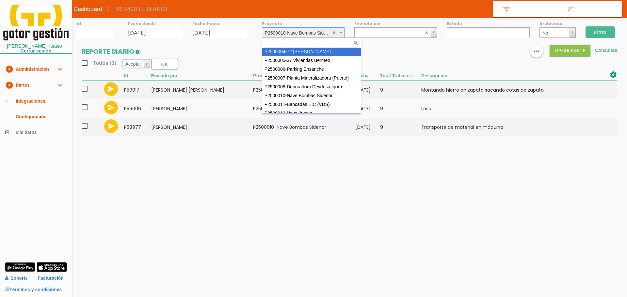
scroll to position [35, 0]
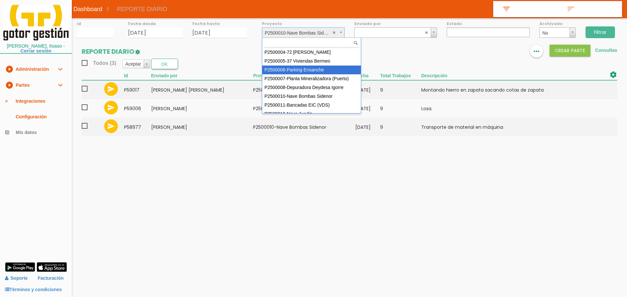
select select "88"
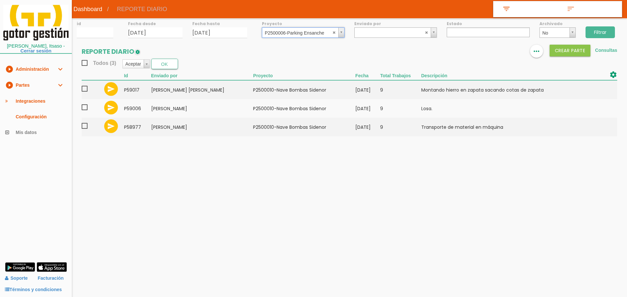
click at [595, 37] on input "Filtrar" at bounding box center [599, 32] width 29 height 12
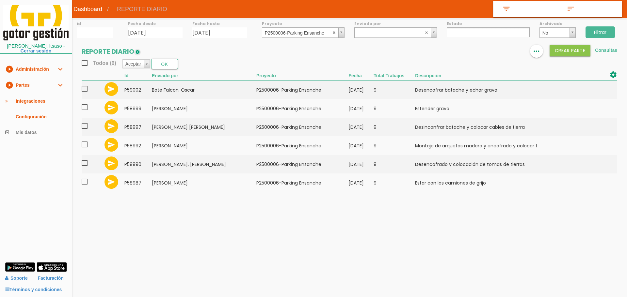
select select
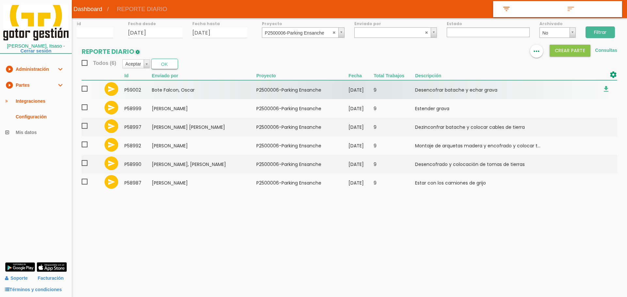
click at [85, 88] on span at bounding box center [87, 89] width 11 height 8
click at [0, 0] on input "checkbox" at bounding box center [0, 0] width 0 height 0
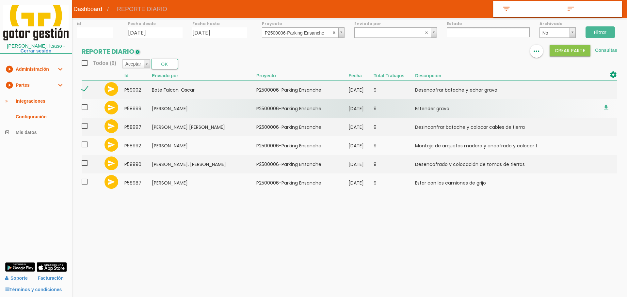
drag, startPoint x: 84, startPoint y: 107, endPoint x: 84, endPoint y: 114, distance: 6.9
click at [84, 109] on span at bounding box center [87, 107] width 11 height 8
click at [0, 0] on input "checkbox" at bounding box center [0, 0] width 0 height 0
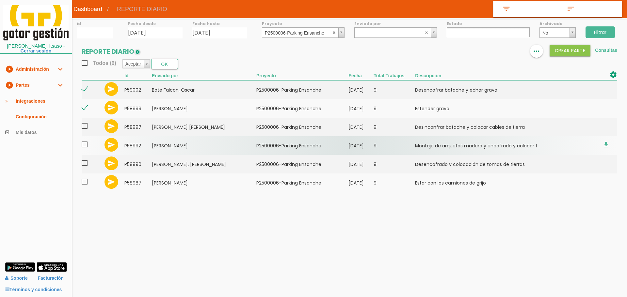
drag, startPoint x: 83, startPoint y: 128, endPoint x: 83, endPoint y: 137, distance: 8.8
click at [83, 129] on span at bounding box center [87, 126] width 11 height 8
click at [0, 0] on input "checkbox" at bounding box center [0, 0] width 0 height 0
click at [84, 143] on span at bounding box center [87, 145] width 11 height 8
click at [0, 0] on input "checkbox" at bounding box center [0, 0] width 0 height 0
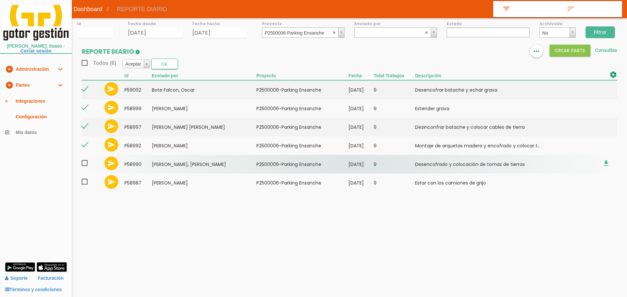
click at [86, 165] on span at bounding box center [87, 163] width 11 height 8
click at [0, 0] on input "checkbox" at bounding box center [0, 0] width 0 height 0
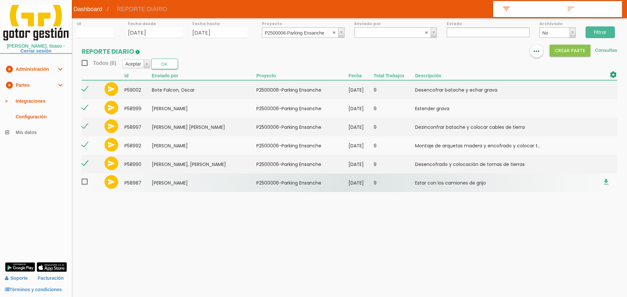
click at [85, 182] on span at bounding box center [87, 182] width 11 height 8
click at [0, 0] on input "checkbox" at bounding box center [0, 0] width 0 height 0
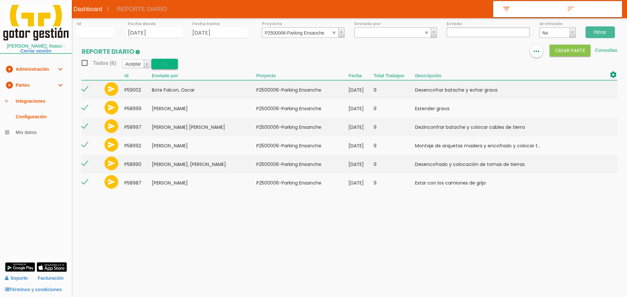
click at [168, 64] on button "OK" at bounding box center [164, 64] width 27 height 10
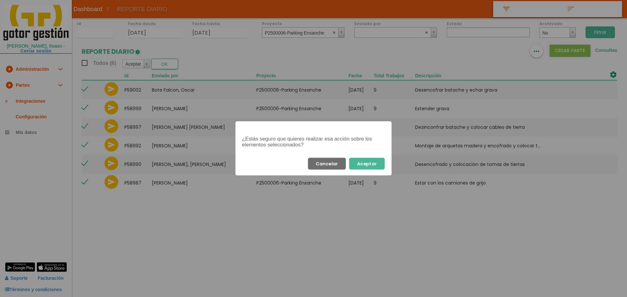
click at [373, 162] on button "Aceptar" at bounding box center [367, 164] width 36 height 12
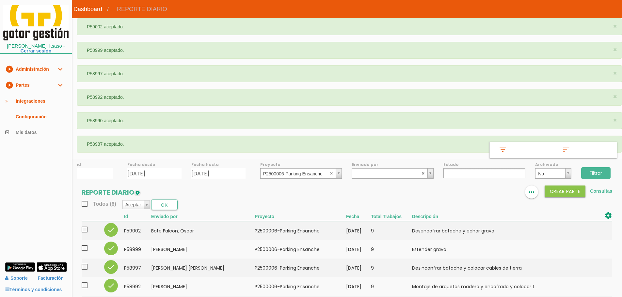
select select
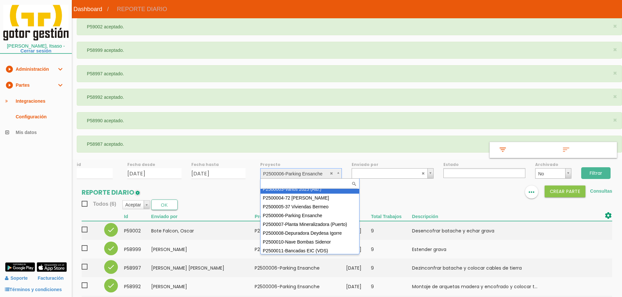
scroll to position [58, 0]
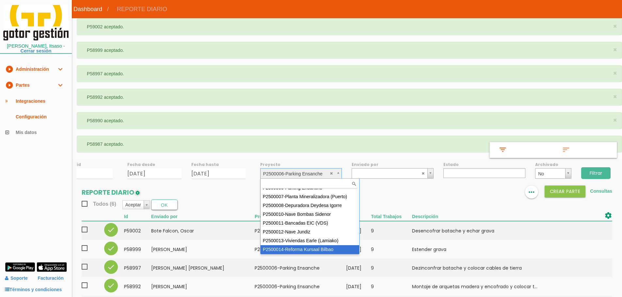
select select "97"
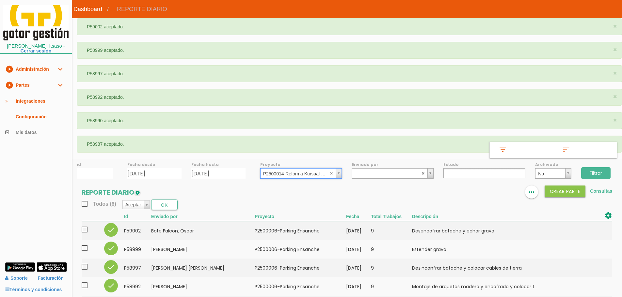
click at [598, 173] on input "Filtrar" at bounding box center [595, 173] width 29 height 12
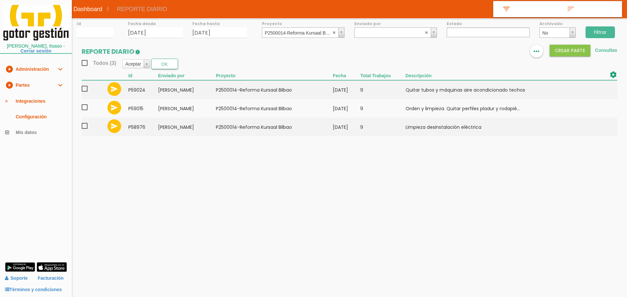
select select
click at [334, 32] on abbr at bounding box center [334, 32] width 4 height 4
click at [26, 82] on link "play_circle_filled Partes expand_more" at bounding box center [36, 85] width 72 height 16
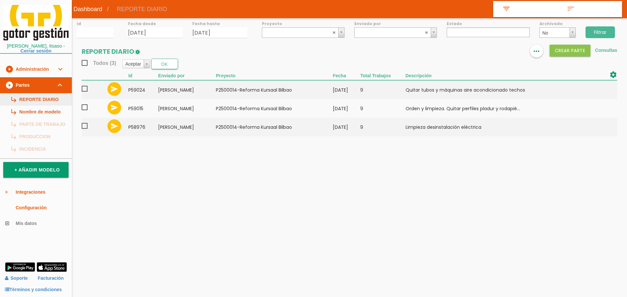
click at [31, 98] on link "subdirectory_arrow_right REPORTE DIARIO" at bounding box center [36, 99] width 72 height 12
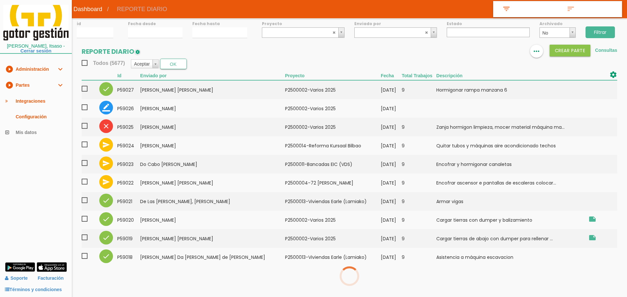
select select
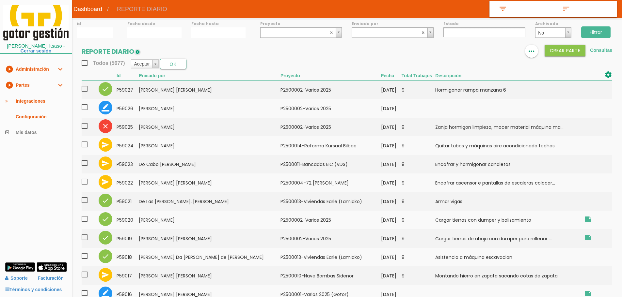
click at [597, 28] on input "Filtrar" at bounding box center [595, 32] width 29 height 12
select select
click at [584, 30] on input "Filtrar" at bounding box center [595, 32] width 29 height 12
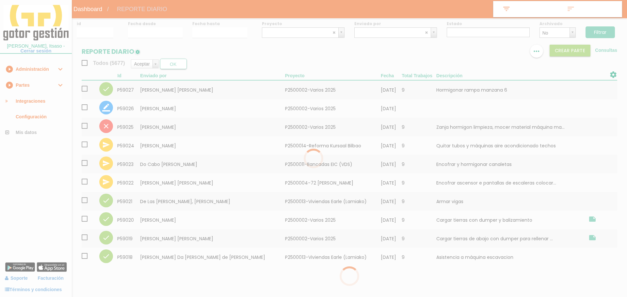
select select
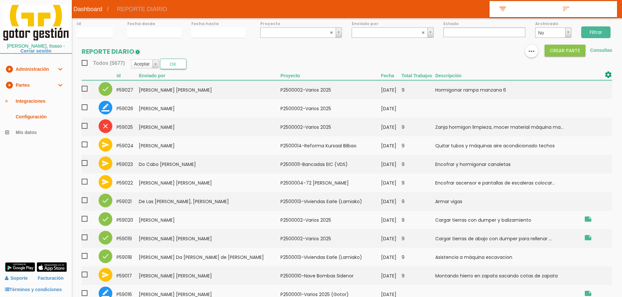
click at [602, 35] on input "Filtrar" at bounding box center [595, 32] width 29 height 12
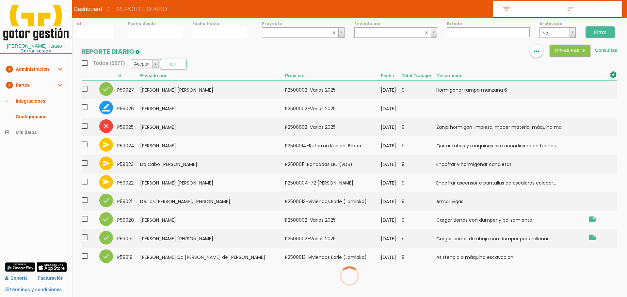
select select
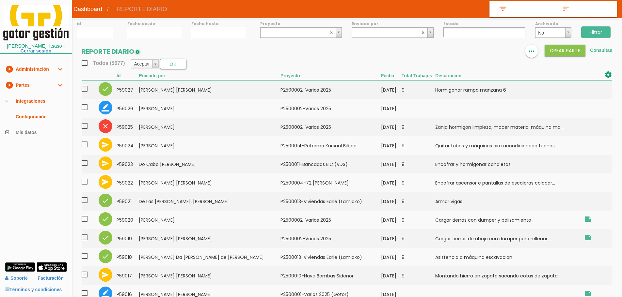
click at [604, 33] on input "Filtrar" at bounding box center [595, 32] width 29 height 12
select select
click at [594, 34] on input "Filtrar" at bounding box center [595, 32] width 29 height 12
select select
click at [308, 55] on section "REPORTE DIARIO format_list_bulleted view_column more_horiz Crear PARTE Consulta…" at bounding box center [347, 252] width 550 height 415
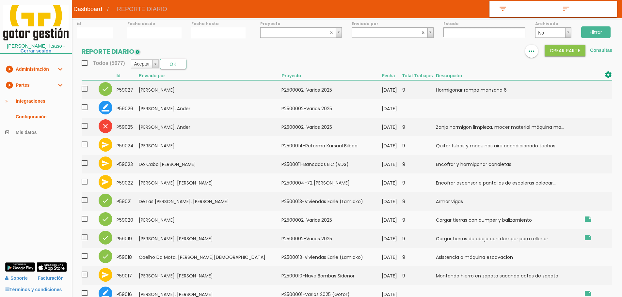
click at [287, 55] on section "REPORTE DIARIO format_list_bulleted view_column more_horiz Crear PARTE Consulta…" at bounding box center [347, 252] width 550 height 415
click at [598, 37] on input "Filtrar" at bounding box center [595, 32] width 29 height 12
select select
click at [589, 33] on input "Filtrar" at bounding box center [595, 32] width 29 height 12
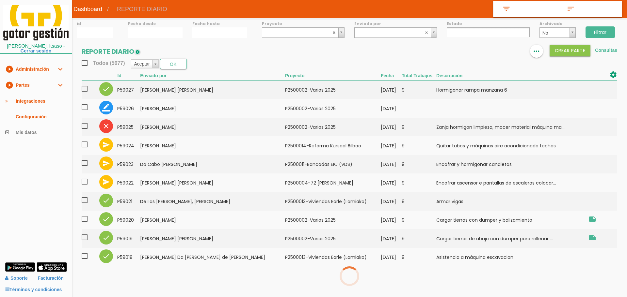
select select
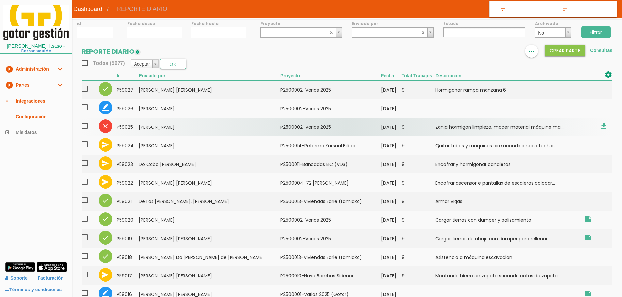
click at [184, 123] on td "[PERSON_NAME]" at bounding box center [210, 127] width 142 height 19
click at [158, 129] on td "[PERSON_NAME]" at bounding box center [210, 127] width 142 height 19
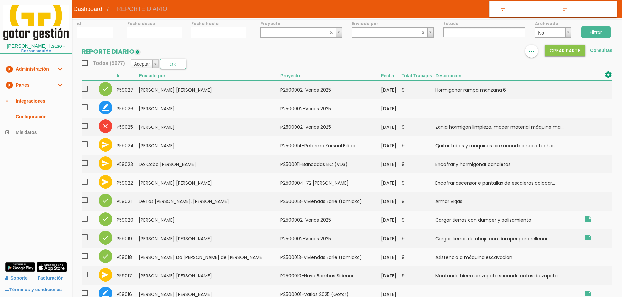
click at [596, 36] on input "Filtrar" at bounding box center [595, 32] width 29 height 12
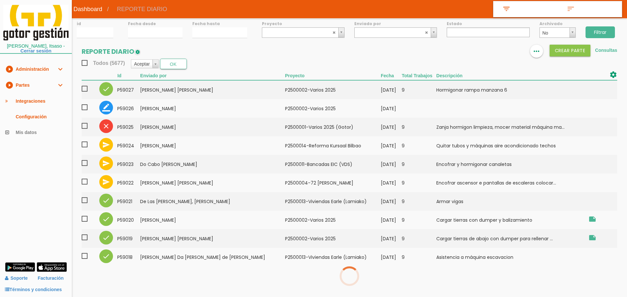
select select
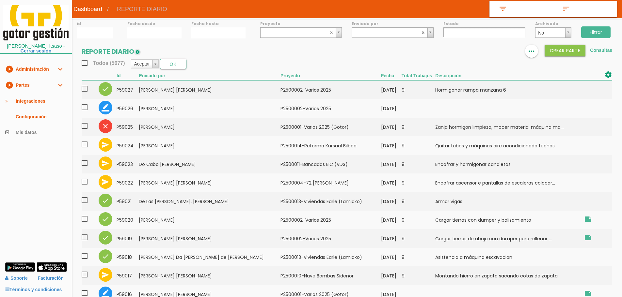
click at [331, 135] on td "﻿P2500001-Varios 2025 (Gotor)" at bounding box center [330, 127] width 101 height 19
drag, startPoint x: 608, startPoint y: 31, endPoint x: 567, endPoint y: 61, distance: 50.3
click at [608, 31] on input "Filtrar" at bounding box center [595, 32] width 29 height 12
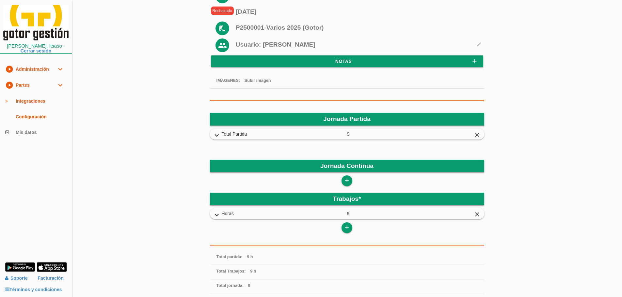
scroll to position [119, 0]
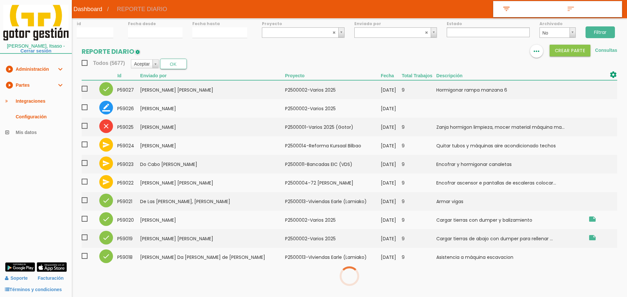
select select
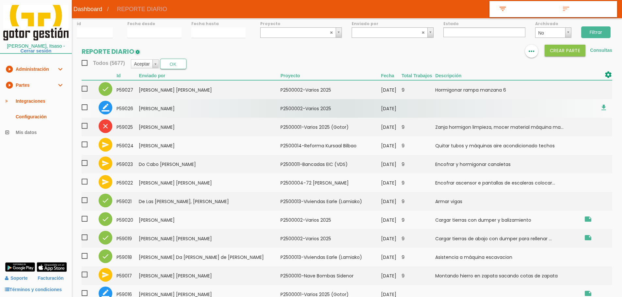
click at [294, 114] on td "P2500002-Varios 2025" at bounding box center [330, 108] width 101 height 19
